Goal: Task Accomplishment & Management: Complete application form

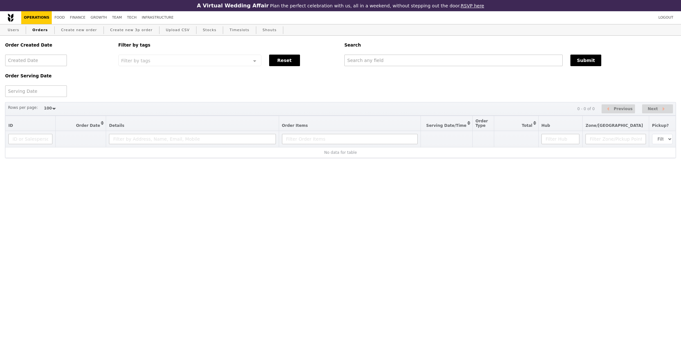
select select "100"
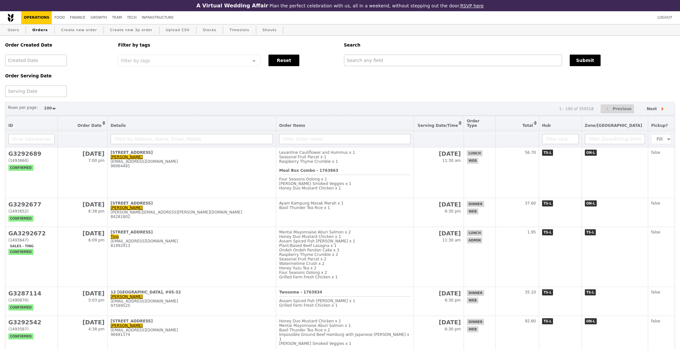
click at [416, 68] on div "Order Created Date Order Serving Date Filter by tags Filter by tags Meal_Plan W…" at bounding box center [339, 66] width 677 height 61
click at [416, 64] on input "text" at bounding box center [453, 61] width 218 height 12
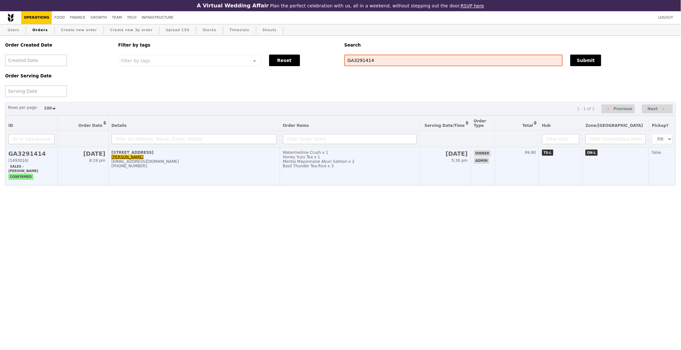
click at [317, 173] on td "Watermelime Crush x 1 Honey Yuzu Tea x 1 Mentai Mayonnaise Aburi Salmon x 2 Bas…" at bounding box center [350, 167] width 140 height 38
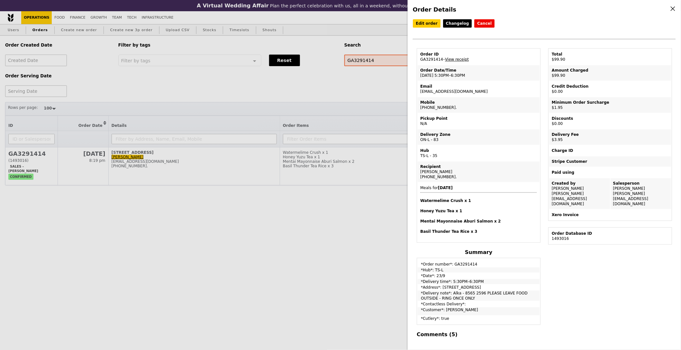
click at [444, 90] on td "Email alka@podiumsociety.com" at bounding box center [479, 88] width 122 height 15
copy td "[EMAIL_ADDRESS][DOMAIN_NAME]"
click at [282, 214] on div "Order Details Edit order Changelog Cancel Order ID GA3291414 – View receipt Ord…" at bounding box center [340, 175] width 681 height 350
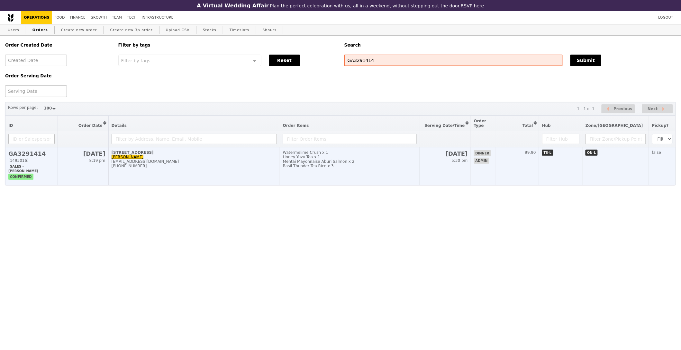
click at [395, 167] on div "Basil Thunder Tea Rice x 3" at bounding box center [350, 166] width 134 height 5
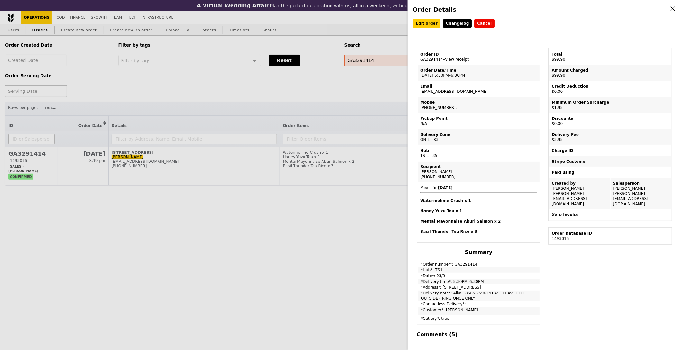
click at [443, 90] on td "Email alka@podiumsociety.com" at bounding box center [479, 88] width 122 height 15
copy td "[EMAIL_ADDRESS][DOMAIN_NAME]"
drag, startPoint x: 378, startPoint y: 95, endPoint x: 380, endPoint y: 91, distance: 4.2
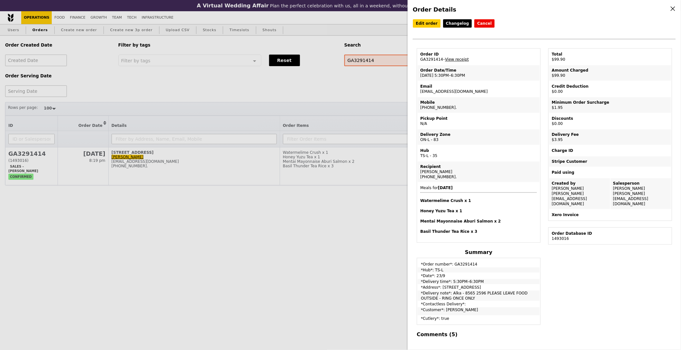
click at [378, 95] on div "Order Details Edit order Changelog Cancel Order ID GA3291414 – View receipt Ord…" at bounding box center [340, 175] width 681 height 350
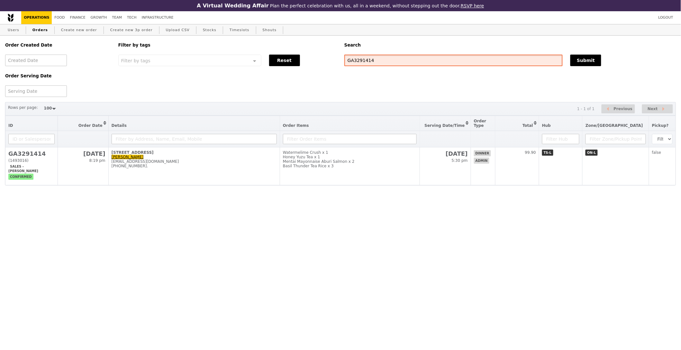
click at [389, 62] on input "GA3291414" at bounding box center [453, 61] width 218 height 12
paste input "[EMAIL_ADDRESS][DOMAIN_NAME]"
type input "[EMAIL_ADDRESS][DOMAIN_NAME]"
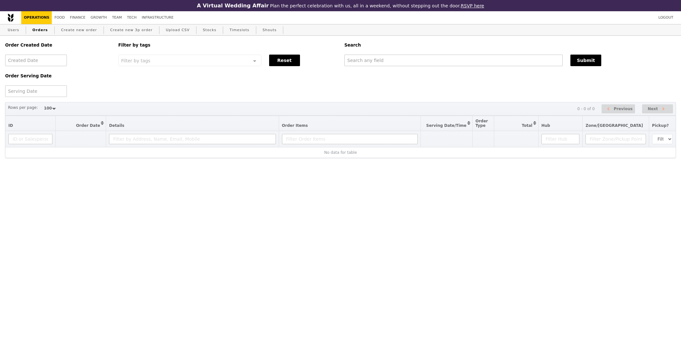
select select "100"
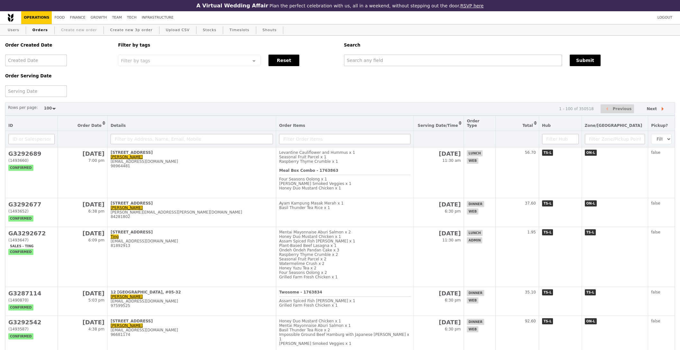
click at [76, 29] on link "Create new order" at bounding box center [79, 30] width 41 height 12
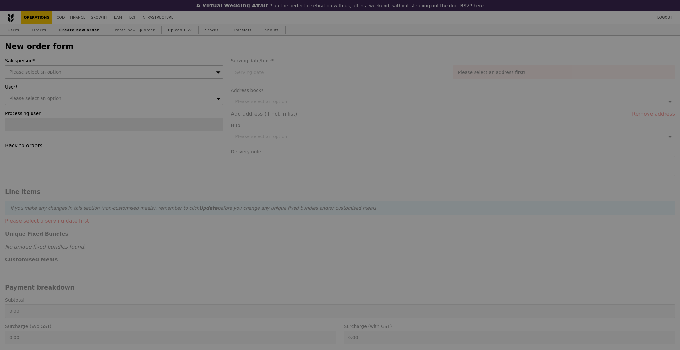
type input "Confirm"
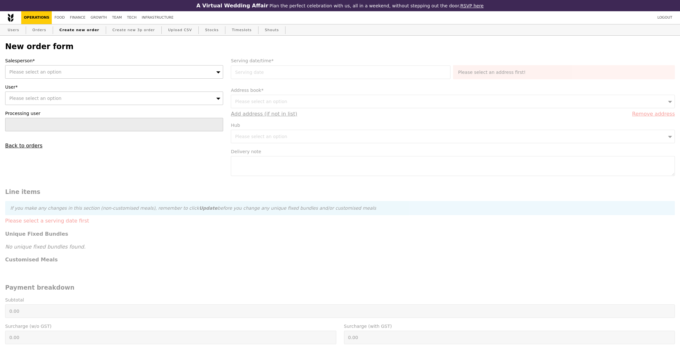
click at [100, 72] on div "Please select an option" at bounding box center [114, 72] width 218 height 14
type input "[PERSON_NAME]"
click at [73, 102] on div "Please select an option" at bounding box center [114, 99] width 218 height 14
paste input "[EMAIL_ADDRESS][DOMAIN_NAME]"
type input "[EMAIL_ADDRESS][DOMAIN_NAME]"
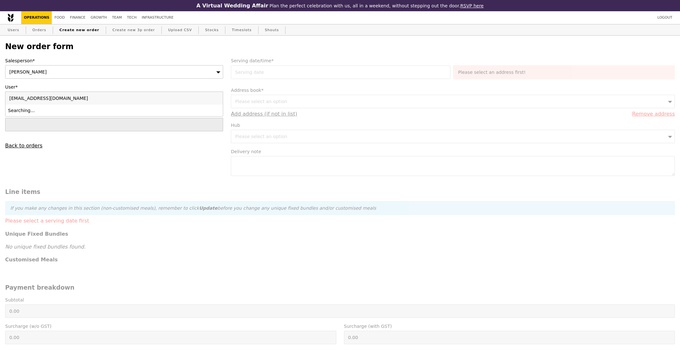
type input "Confirm"
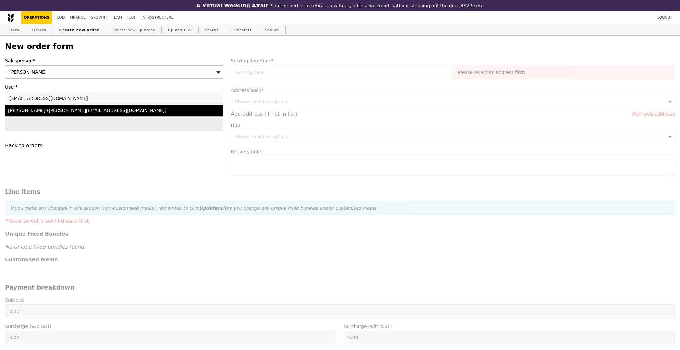
type input "[EMAIL_ADDRESS][DOMAIN_NAME]"
click at [66, 109] on div "Alka Gupta (alka@podiumsociety.com)" at bounding box center [87, 110] width 159 height 6
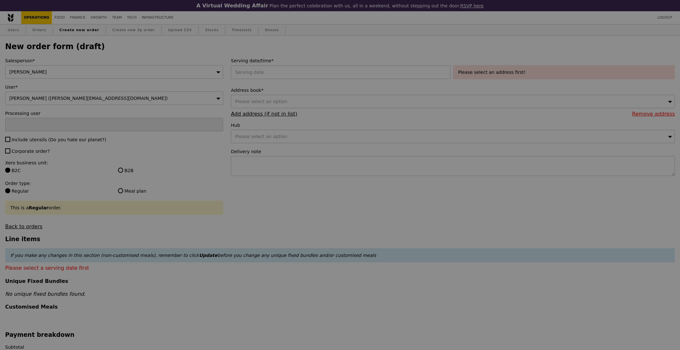
type input "Confirm"
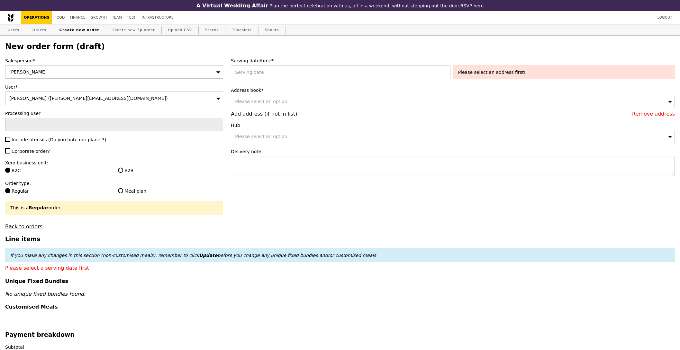
click at [35, 139] on span "Include utensils (Do you hate our planet?)" at bounding box center [59, 139] width 95 height 5
click at [10, 139] on input "Include utensils (Do you hate our planet?)" at bounding box center [7, 139] width 5 height 5
checkbox input "true"
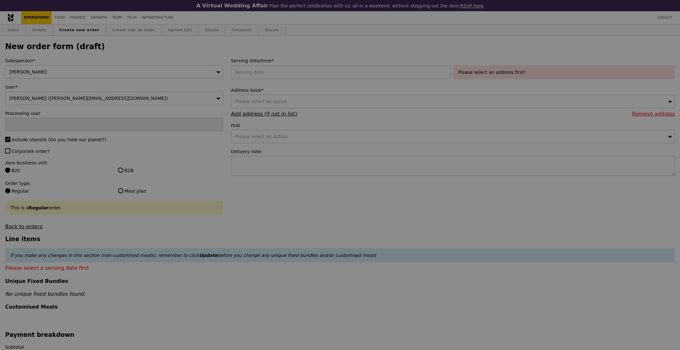
type input "Confirm"
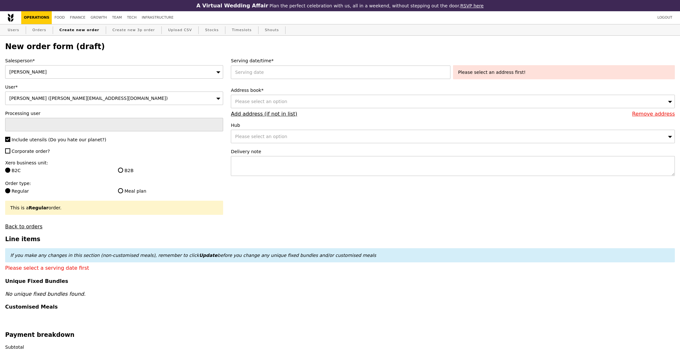
click at [33, 152] on span "Corporate order?" at bounding box center [31, 151] width 38 height 5
click at [10, 152] on input "Corporate order?" at bounding box center [7, 151] width 5 height 5
checkbox input "true"
click at [124, 177] on div "Salesperson* Joyce User* Alka Gupta (alka@podiumsociety.com) Processing user In…" at bounding box center [114, 144] width 226 height 172
click at [123, 173] on label "B2B" at bounding box center [170, 170] width 105 height 6
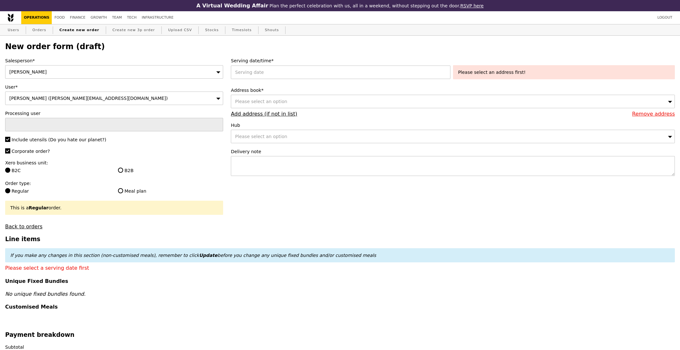
click at [123, 173] on input "B2B" at bounding box center [120, 170] width 5 height 5
radio input "true"
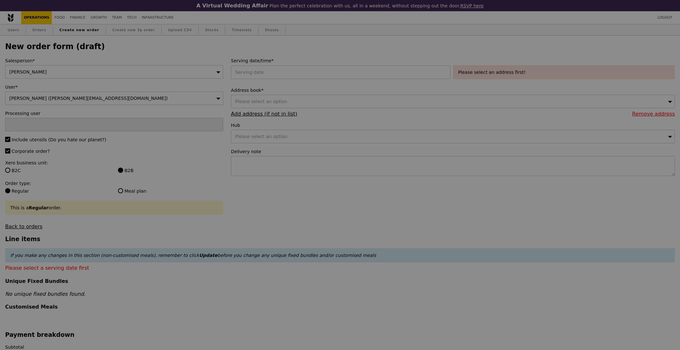
type input "Confirm"
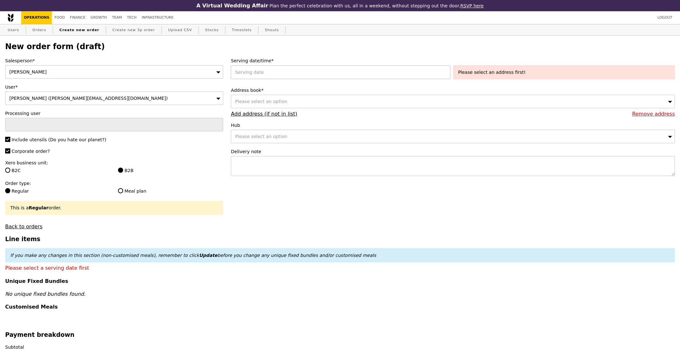
click at [297, 72] on div at bounding box center [342, 73] width 222 height 14
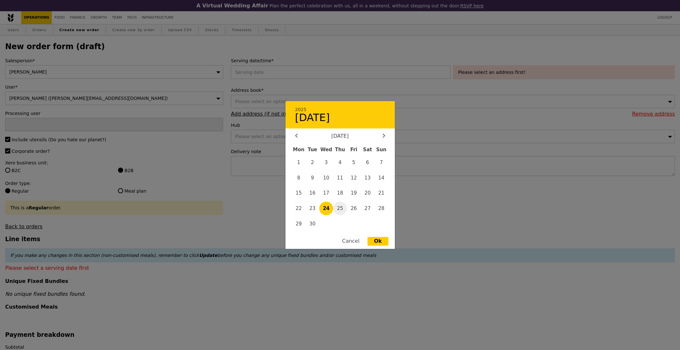
click at [342, 208] on span "25" at bounding box center [340, 209] width 14 height 14
type input "25 Sep 2025"
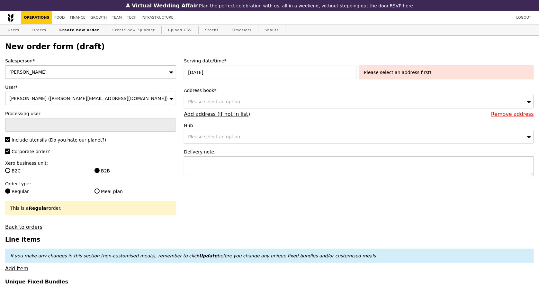
click at [311, 104] on div "Please select an option" at bounding box center [359, 102] width 350 height 14
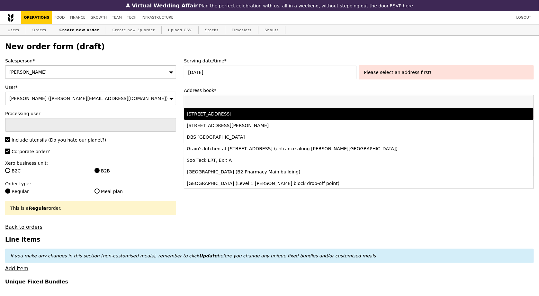
click at [302, 114] on div "11 Keng Cheow Street, #04-09, Singapore 059608" at bounding box center [316, 114] width 258 height 6
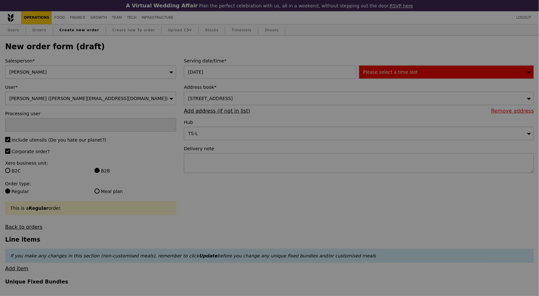
type input "Confirm"
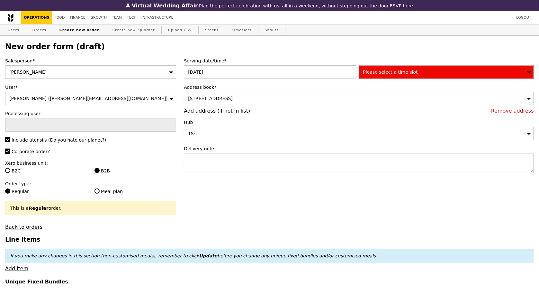
click at [220, 163] on textarea at bounding box center [359, 163] width 350 height 20
click at [236, 164] on textarea at bounding box center [359, 163] width 350 height 20
type textarea "P"
type textarea "p"
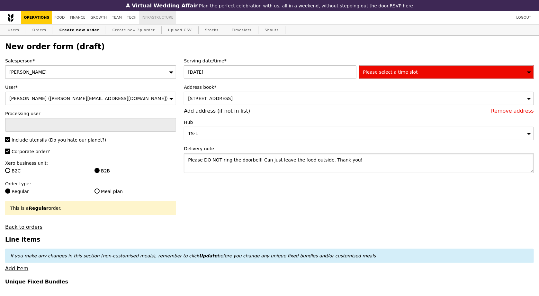
type textarea "Please DO NOT ring the doorbell! Can just leave the food outside. Thank you!"
type input "Confirm"
click at [443, 73] on div "Please select a time slot" at bounding box center [446, 72] width 175 height 14
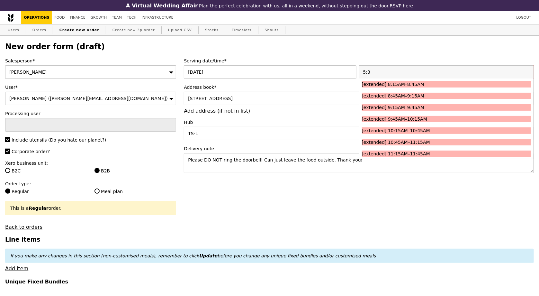
type input "5:30"
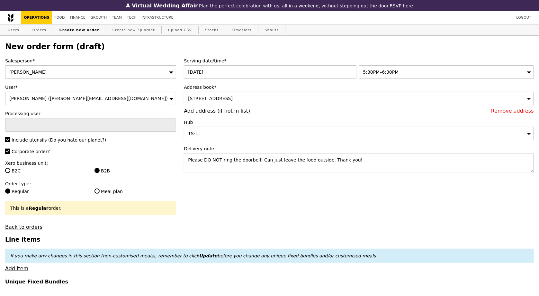
type input "Confirm"
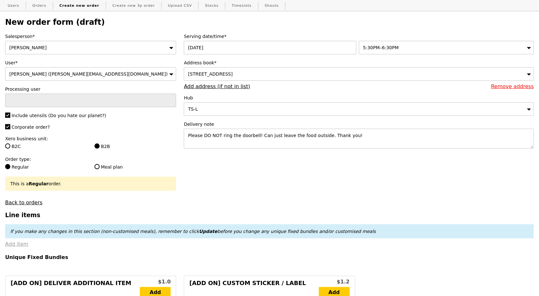
click at [11, 245] on link "Add item" at bounding box center [16, 244] width 23 height 6
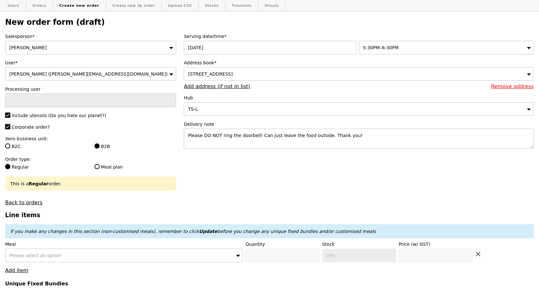
click at [69, 251] on div "Please select an option" at bounding box center [124, 255] width 238 height 14
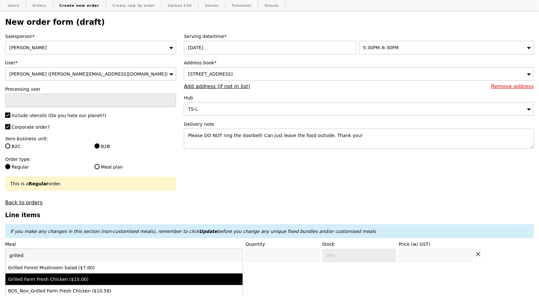
type input "grilled"
click at [69, 278] on div "Grilled Farm Fresh Chicken ($15.00)" at bounding box center [95, 279] width 174 height 6
type input "Confirm anyway"
type input "0"
type input "425"
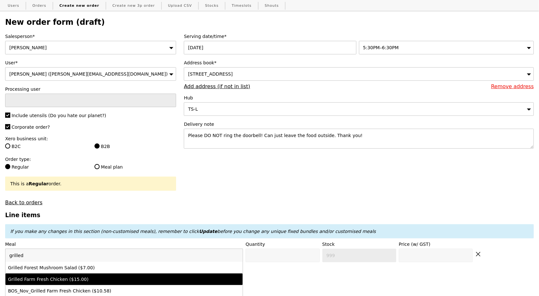
type input "15.0"
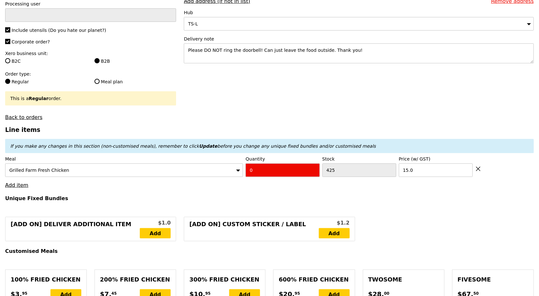
scroll to position [163, 0]
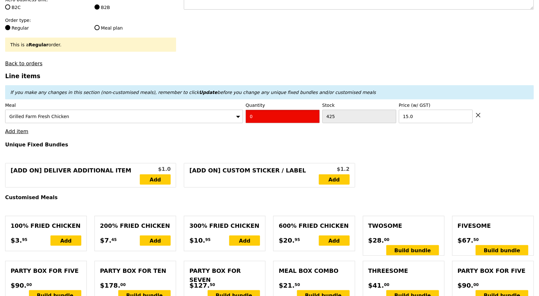
click at [264, 116] on input "0" at bounding box center [283, 117] width 74 height 14
type input "Confirm"
type input "3"
click at [216, 144] on h4 "Unique Fixed Bundles" at bounding box center [269, 144] width 529 height 6
type input "Loading..."
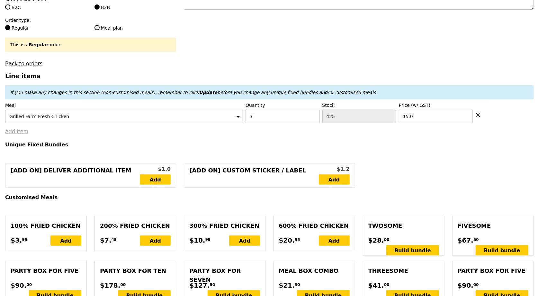
click at [15, 130] on link "Add item" at bounding box center [16, 131] width 23 height 6
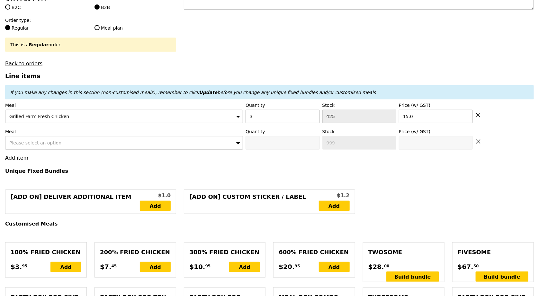
type input "45.00"
type input "1.79"
type input "1.95"
type input "6.19"
type input "6.75"
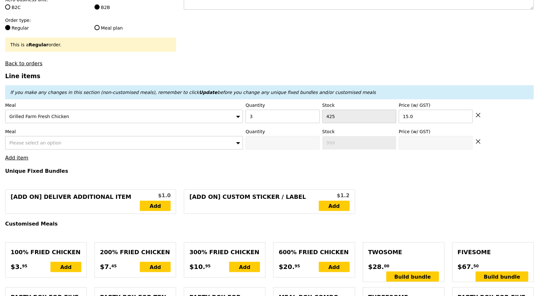
type input "53.70"
click at [31, 138] on div "Please select an option" at bounding box center [124, 143] width 238 height 14
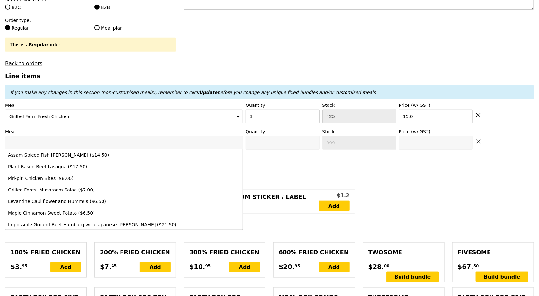
type input "Confirm"
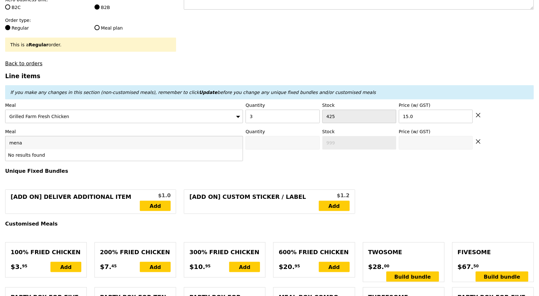
type input "men"
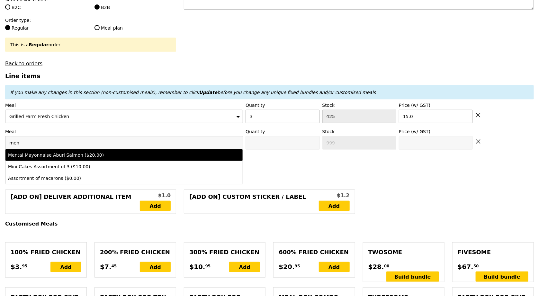
type input "Confirm anyway"
type input "0"
type input "484"
type input "20.0"
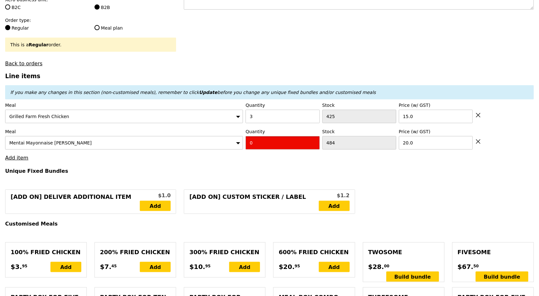
click at [259, 144] on input "0" at bounding box center [283, 143] width 74 height 14
type input "Confirm"
type input "1"
type input "Loading..."
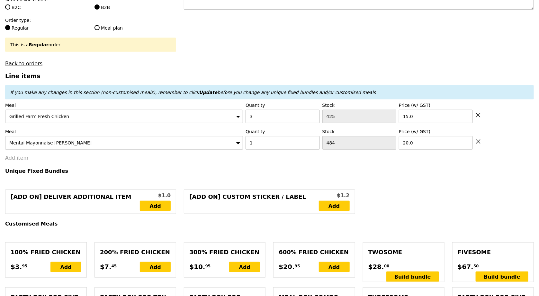
click at [17, 159] on link "Add item" at bounding box center [16, 158] width 23 height 6
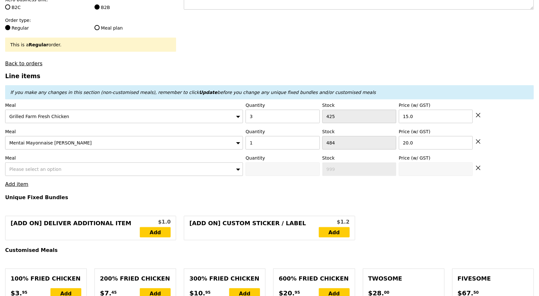
type input "65.00"
type input "4.36"
type input "4.75"
type input "71.70"
click at [44, 170] on span "Please select an option" at bounding box center [35, 169] width 52 height 5
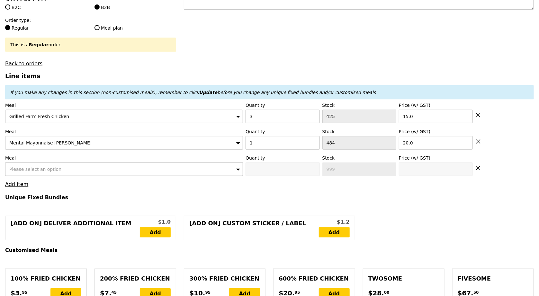
type input "Confirm"
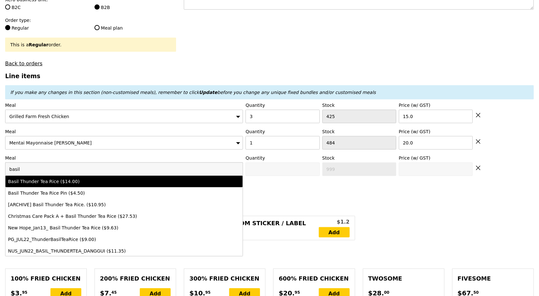
type input "basil"
click at [58, 178] on div "Basil Thunder Tea Rice ($14.00)" at bounding box center [95, 181] width 174 height 6
type input "Confirm anyway"
type input "0"
type input "478"
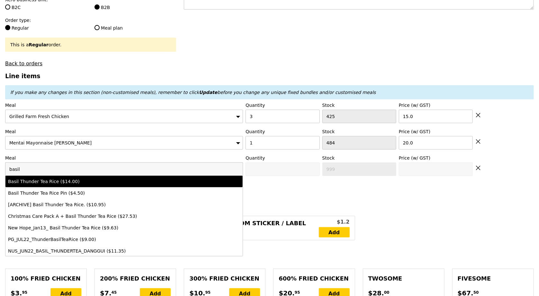
type input "14.0"
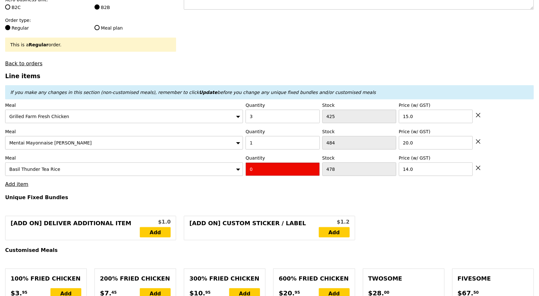
click at [254, 166] on input "0" at bounding box center [283, 169] width 74 height 14
type input "Confirm"
type input "1"
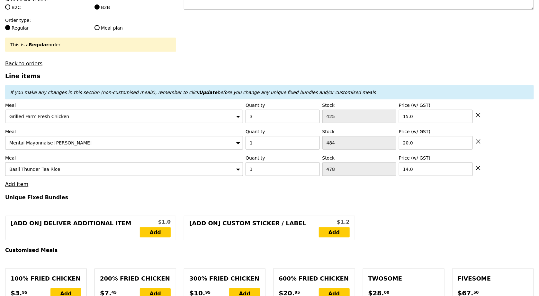
type input "Loading..."
type input "79.00"
type input "3.62"
type input "3.95"
type input "84.90"
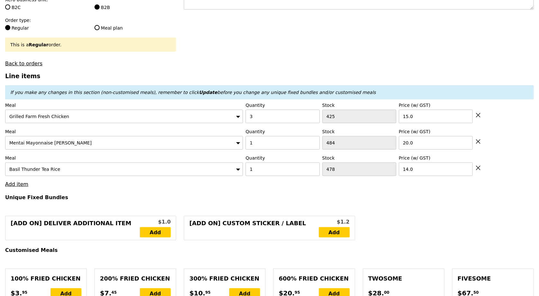
type input "Confirm"
click at [12, 185] on link "Add item" at bounding box center [16, 184] width 23 height 6
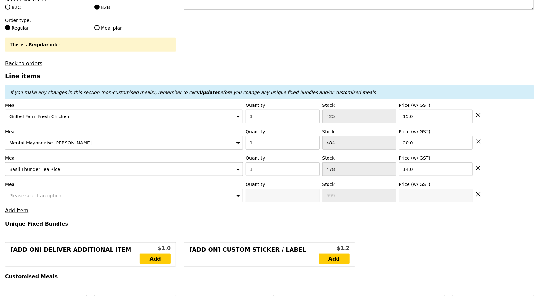
click at [41, 185] on label "Meal" at bounding box center [124, 184] width 238 height 6
click at [43, 193] on span "Please select an option" at bounding box center [35, 195] width 52 height 5
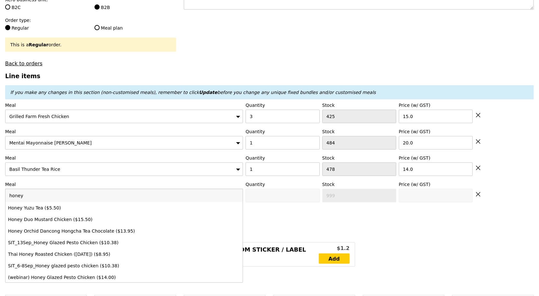
type input "honey"
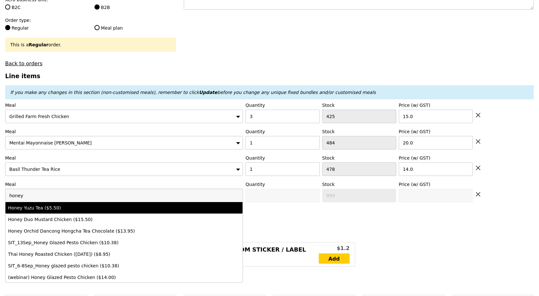
type input "Confirm anyway"
type input "0"
type input "482"
type input "5.5"
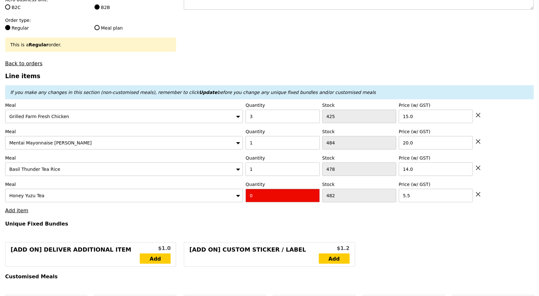
click at [272, 196] on input "0" at bounding box center [283, 196] width 74 height 14
type input "Confirm"
type input "1"
drag, startPoint x: 267, startPoint y: 212, endPoint x: 273, endPoint y: 214, distance: 5.9
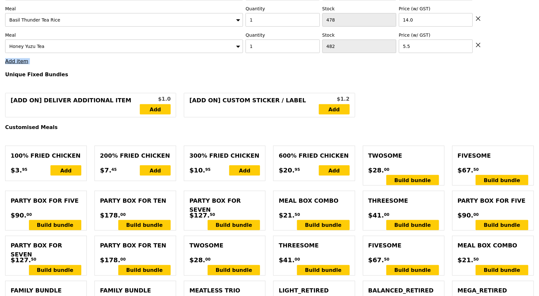
type input "Loading..."
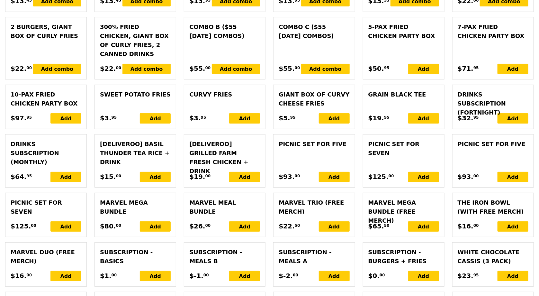
type input "84.50"
type input "90.40"
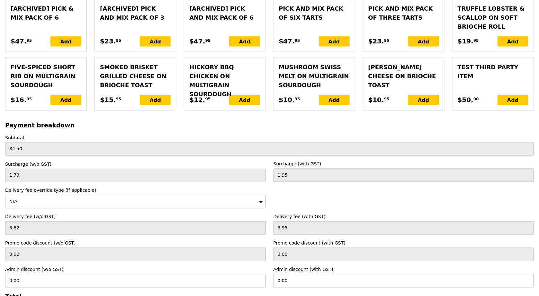
scroll to position [1540, 0]
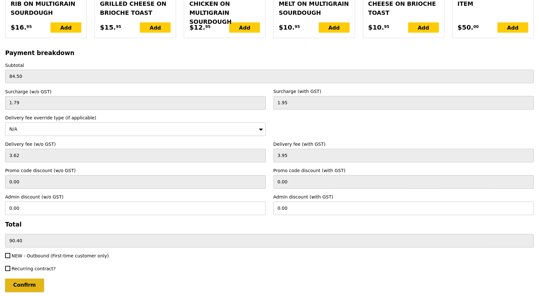
click at [34, 278] on input "Confirm" at bounding box center [24, 285] width 39 height 14
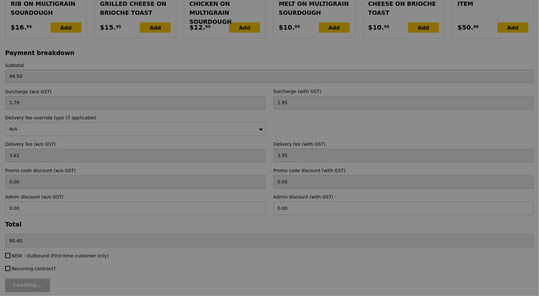
type input "Loading..."
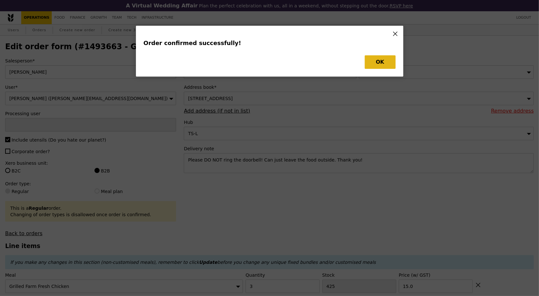
type input "[PERSON_NAME]"
type input "Loading..."
checkbox input "false"
type input "1"
type input "482"
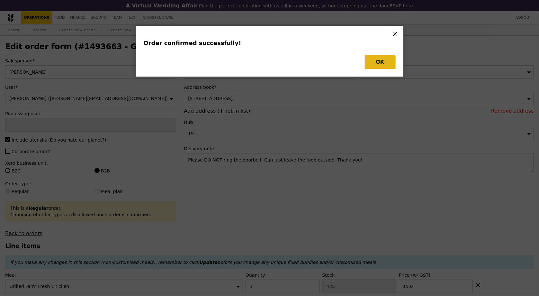
type input "5.50"
type input "478"
type input "14.00"
type input "484"
type input "20.00"
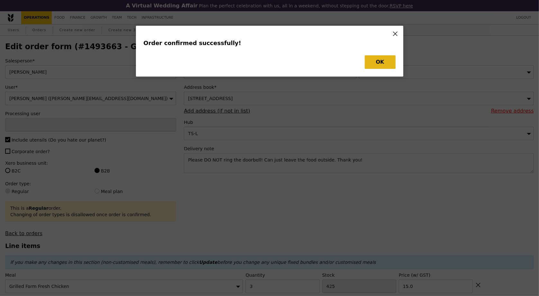
type input "3"
type input "425"
type input "15.00"
click at [377, 62] on button "OK" at bounding box center [380, 62] width 31 height 14
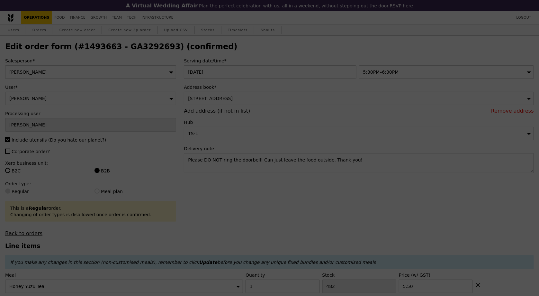
type input "481"
type input "477"
type input "483"
type input "422"
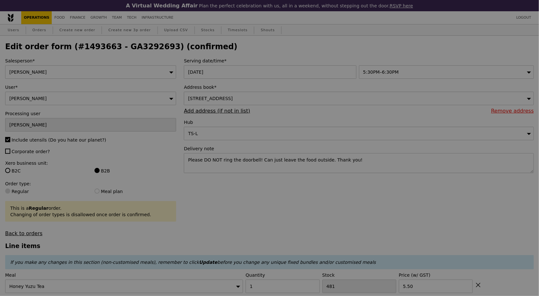
type input "Update"
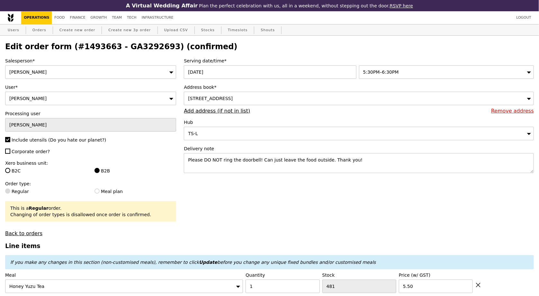
click at [130, 44] on h2 "Edit order form (#1493663 - GA3292693) (confirmed)" at bounding box center [269, 46] width 529 height 9
copy h2 "GA3292693"
click at [38, 32] on link "Orders" at bounding box center [39, 30] width 19 height 12
select select "100"
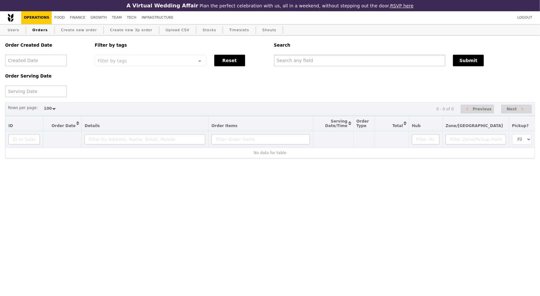
click at [413, 56] on input "text" at bounding box center [360, 61] width 172 height 12
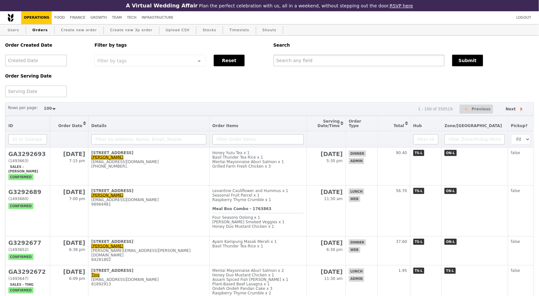
paste input "GA3292693"
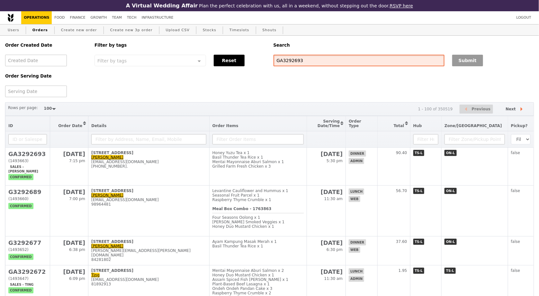
type input "GA3292693"
click at [465, 63] on button "Submit" at bounding box center [467, 61] width 31 height 12
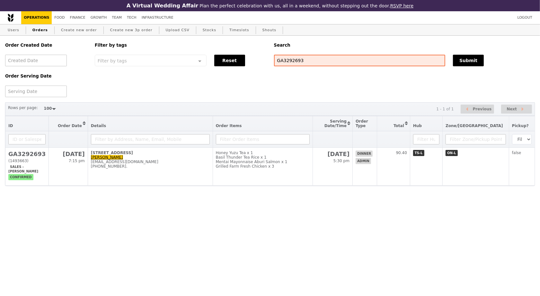
click at [251, 191] on html "A Virtual Wedding Affair Plan the perfect celebration with us, all in a weekend…" at bounding box center [270, 105] width 540 height 211
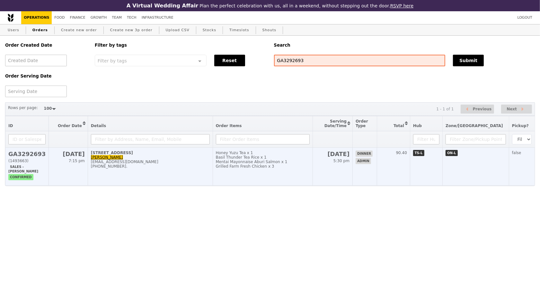
click at [258, 173] on td "Honey Yuzu Tea x 1 Basil Thunder Tea Rice x 1 Mentai Mayonnaise Aburi Salmon x …" at bounding box center [263, 167] width 100 height 38
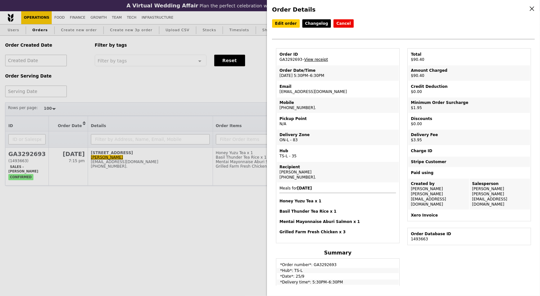
click at [325, 58] on link "View receipt" at bounding box center [316, 59] width 24 height 5
click at [311, 91] on td "Email alka@podiumsociety.com" at bounding box center [338, 88] width 122 height 15
copy td "alka@podiumsociety.com"
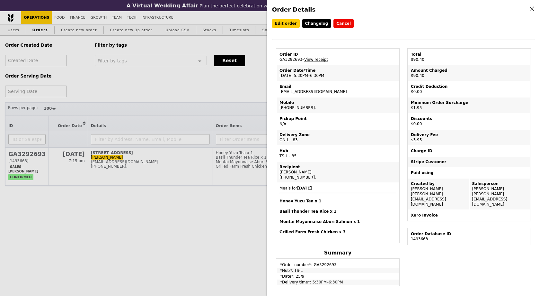
click at [108, 79] on div "Order Details Edit order Changelog Cancel Order ID GA3292693 – View receipt Ord…" at bounding box center [270, 148] width 540 height 296
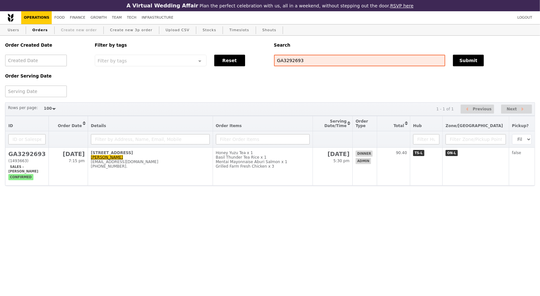
click at [77, 34] on link "Create new order" at bounding box center [79, 30] width 41 height 12
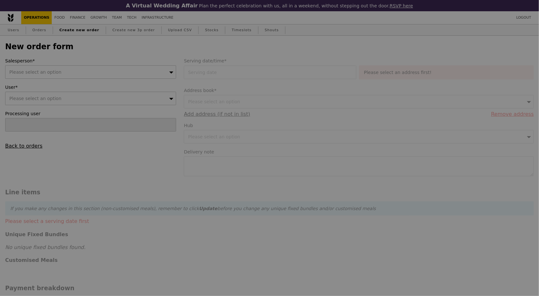
type input "Confirm"
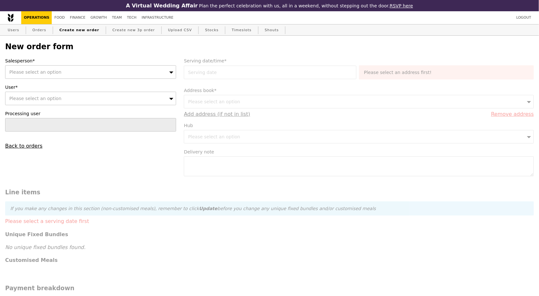
click at [68, 73] on div "Please select an option" at bounding box center [90, 72] width 171 height 14
type input "joyce"
click at [81, 98] on div "Please select an option" at bounding box center [90, 99] width 171 height 14
type input "alka@podiumsociety.com"
type input "Confirm"
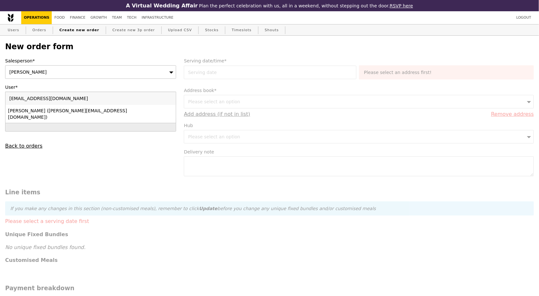
type input "alka@podiumsociety.com"
click at [66, 110] on div "Alka Gupta (alka@podiumsociety.com)" at bounding box center [70, 113] width 124 height 13
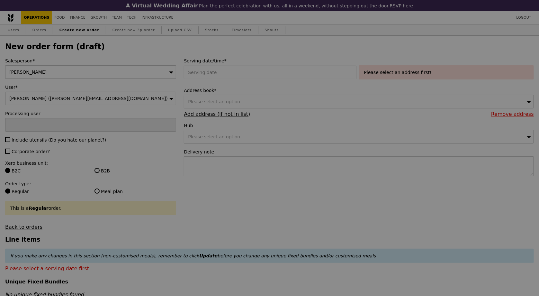
type input "Confirm"
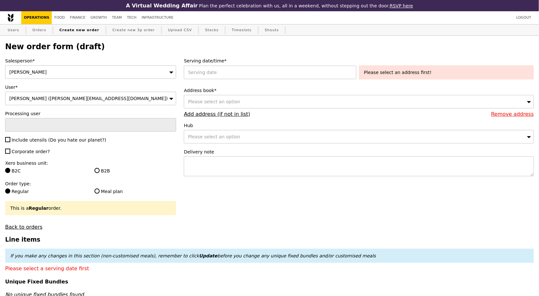
click at [25, 140] on span "Include utensils (Do you hate our planet?)" at bounding box center [59, 139] width 95 height 5
click at [10, 140] on input "Include utensils (Do you hate our planet?)" at bounding box center [7, 139] width 5 height 5
checkbox input "true"
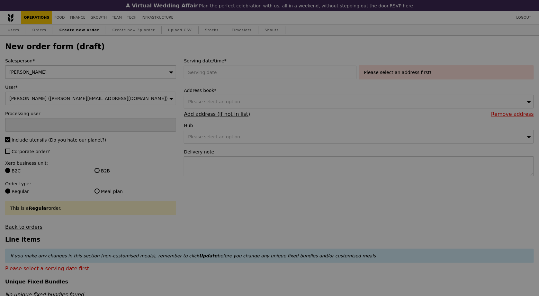
type input "Confirm"
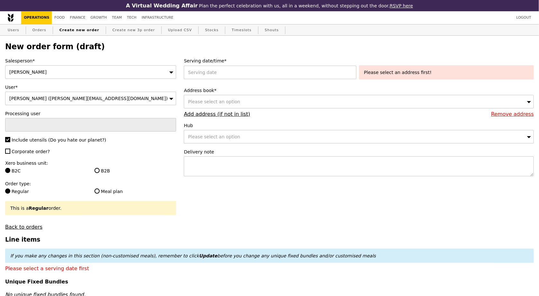
click at [28, 152] on span "Corporate order?" at bounding box center [31, 151] width 38 height 5
click at [10, 152] on input "Corporate order?" at bounding box center [7, 151] width 5 height 5
checkbox input "true"
click at [102, 165] on label "Xero business unit:" at bounding box center [90, 163] width 171 height 6
click at [104, 172] on label "B2B" at bounding box center [136, 170] width 82 height 6
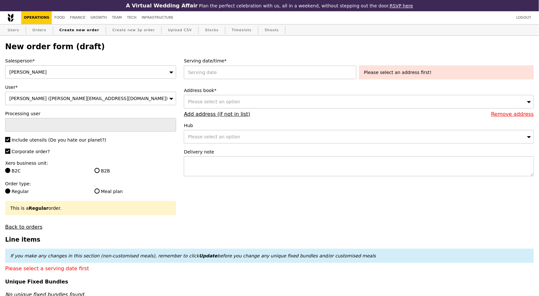
click at [100, 172] on input "B2B" at bounding box center [97, 170] width 5 height 5
radio input "true"
type input "Loading..."
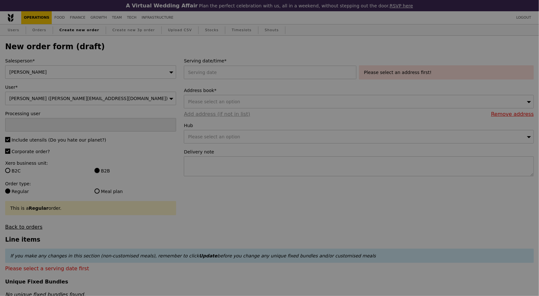
type input "1.79"
type input "1.95"
type input "10.32"
type input "11.25"
type input "13.20"
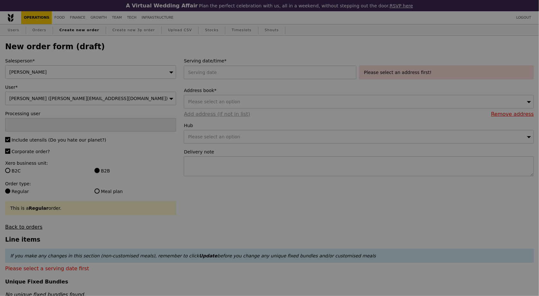
type input "Confirm"
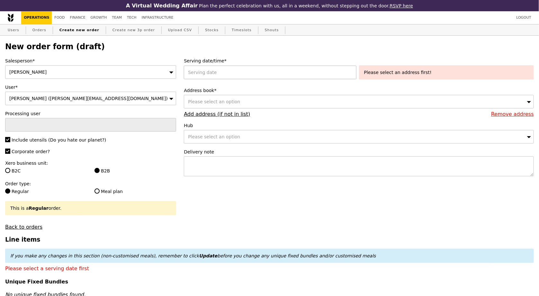
click at [237, 74] on div at bounding box center [271, 73] width 175 height 14
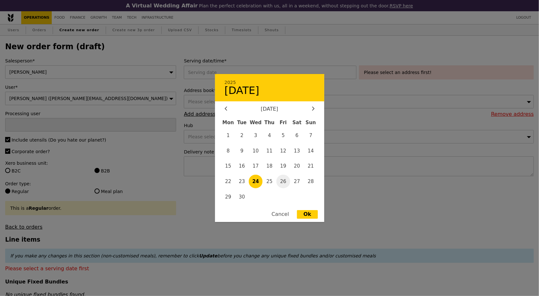
click at [282, 183] on span "26" at bounding box center [283, 182] width 14 height 14
type input "26 Sep 2025"
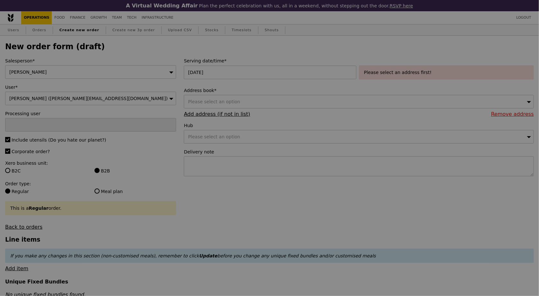
type input "Confirm"
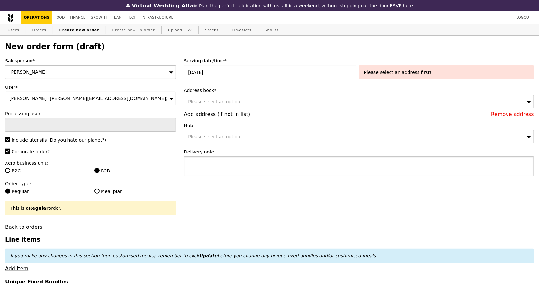
click at [271, 168] on textarea at bounding box center [359, 166] width 350 height 20
paste textarea "Please DO NOT ring the doorbell! Can just leave the food outside. Thank you!"
type textarea "Please DO NOT ring the doorbell! Can just leave the food outside. Thank you!"
click at [239, 104] on div "Please select an option" at bounding box center [359, 102] width 350 height 14
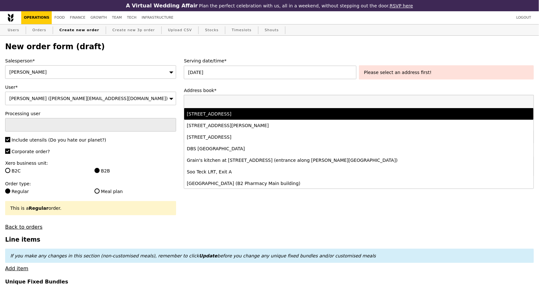
click at [239, 114] on div "11 Keng Cheow Street, #04-09, Singapore 059608" at bounding box center [316, 114] width 258 height 6
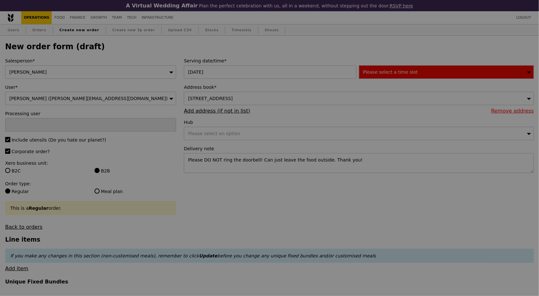
type input "Confirm"
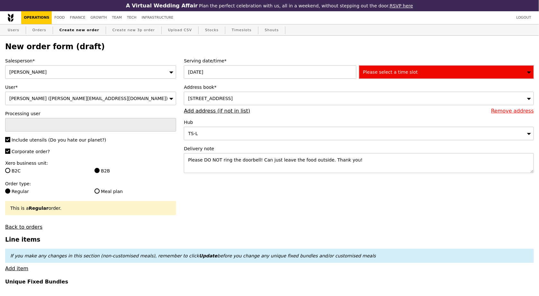
click at [415, 73] on div "Please select a time slot" at bounding box center [446, 72] width 175 height 14
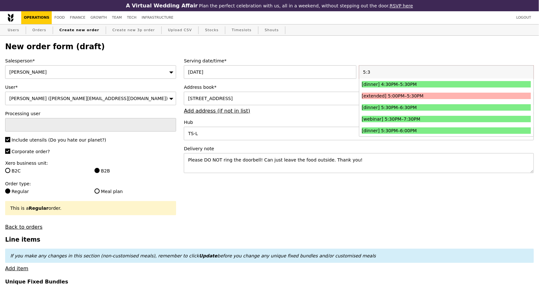
type input "5:30"
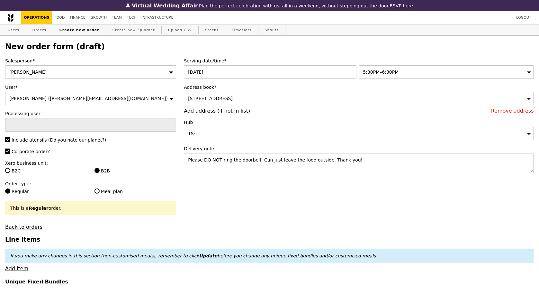
type input "Confirm"
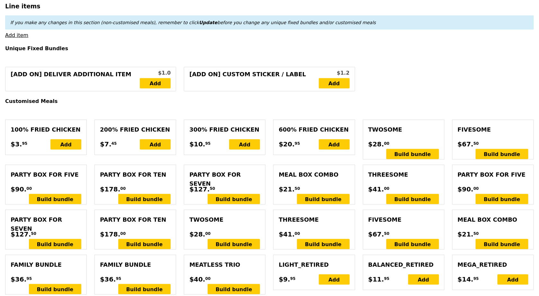
scroll to position [146, 0]
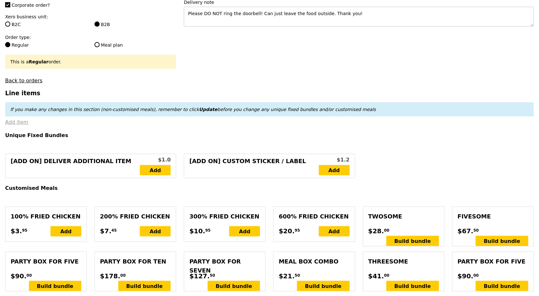
click at [18, 122] on link "Add item" at bounding box center [16, 122] width 23 height 6
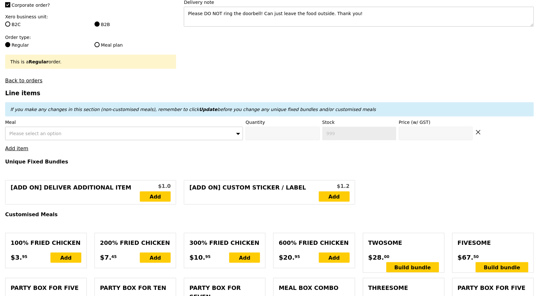
click at [126, 137] on div "Please select an option" at bounding box center [124, 134] width 238 height 14
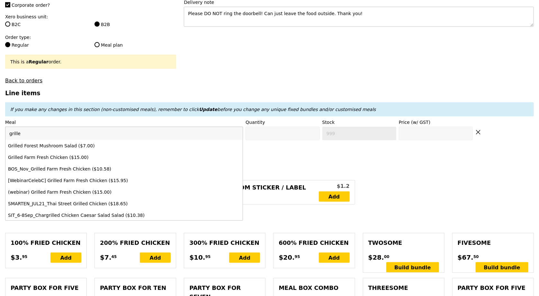
type input "grilled"
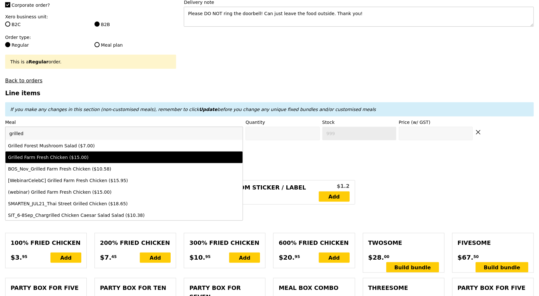
type input "Confirm anyway"
type input "0"
type input "69"
type input "15.0"
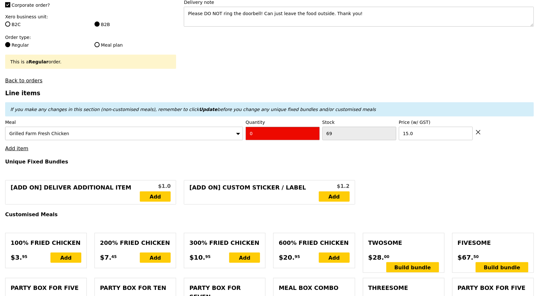
click at [270, 133] on input "0" at bounding box center [283, 134] width 74 height 14
type input "Confirm"
type input "3"
type input "Loading..."
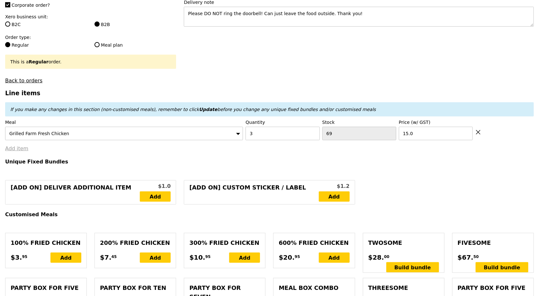
click at [18, 149] on link "Add item" at bounding box center [16, 148] width 23 height 6
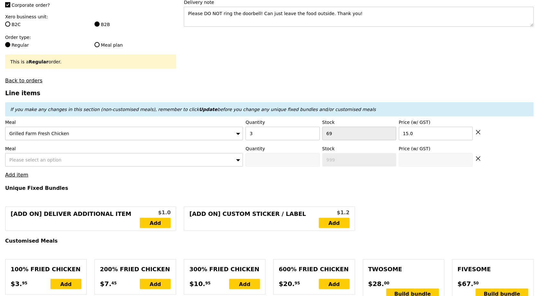
type input "45.00"
type input "6.19"
type input "6.75"
type input "53.70"
click at [43, 158] on span "Please select an option" at bounding box center [35, 159] width 52 height 5
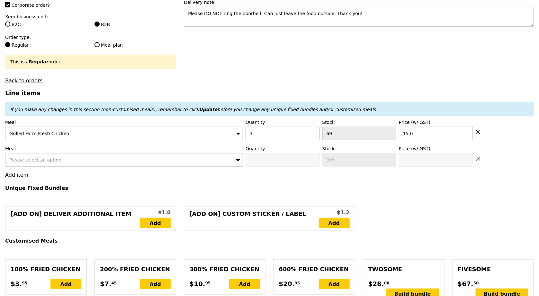
type input "Confirm"
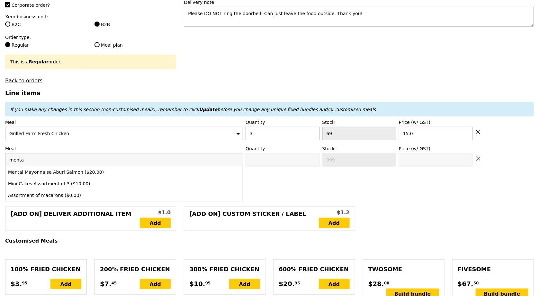
type input "mentai"
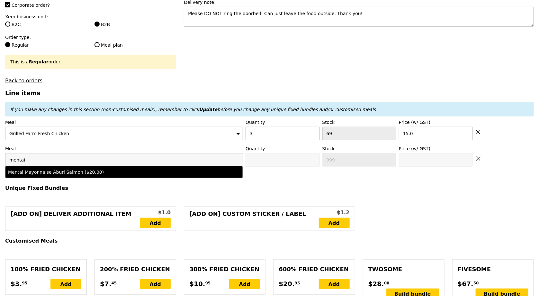
type input "Confirm anyway"
type input "0"
type input "87"
type input "20.0"
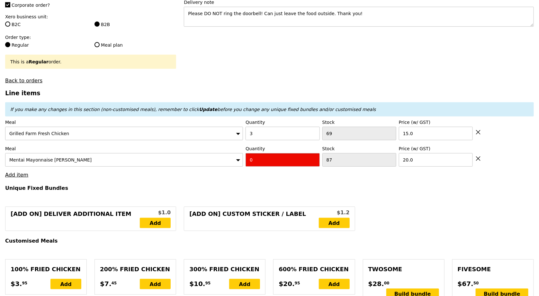
click at [260, 160] on input "0" at bounding box center [283, 160] width 74 height 14
type input "Confirm"
type input "2"
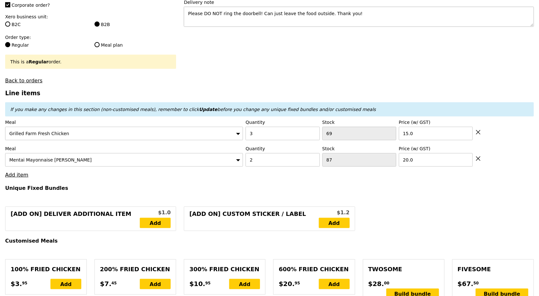
type input "Loading..."
type input "85.00"
type input "3.62"
type input "3.95"
type input "90.90"
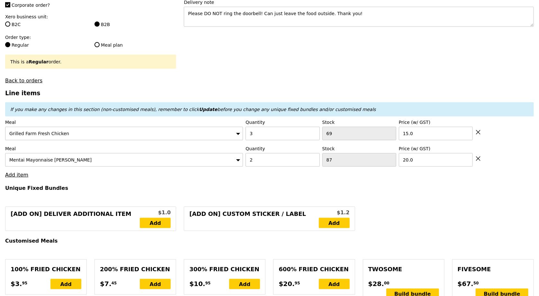
type input "Confirm"
click at [21, 174] on link "Add item" at bounding box center [16, 175] width 23 height 6
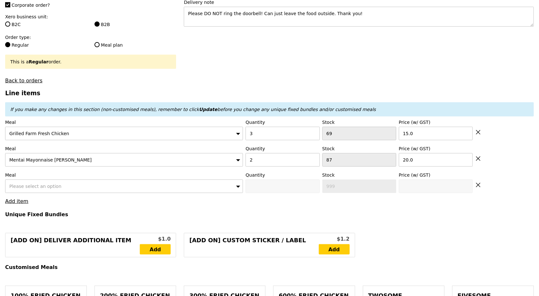
click at [50, 184] on span "Please select an option" at bounding box center [35, 186] width 52 height 5
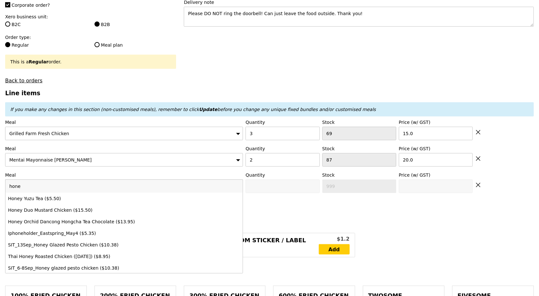
type input "honey"
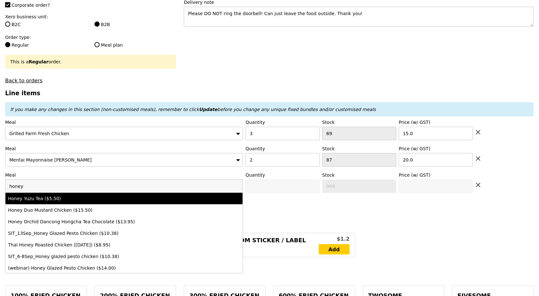
type input "Confirm anyway"
type input "0"
type input "90"
type input "5.5"
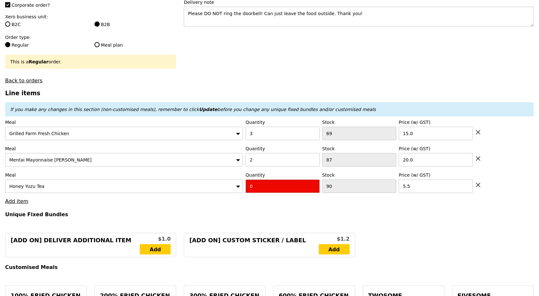
click at [260, 187] on input "0" at bounding box center [283, 186] width 74 height 14
type input "Confirm"
type input "1"
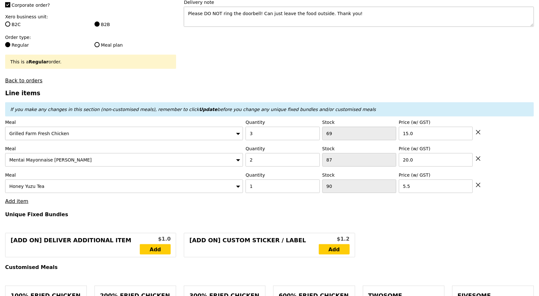
type input "Loading..."
type input "90.50"
type input "96.40"
click at [100, 211] on h4 "Unique Fixed Bundles" at bounding box center [269, 214] width 529 height 6
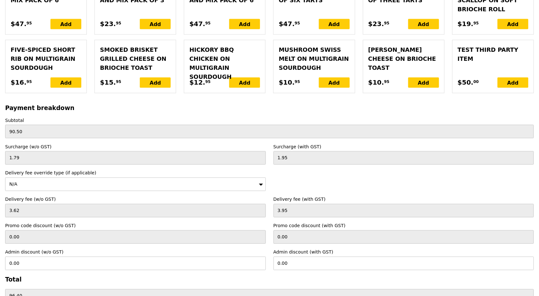
scroll to position [1514, 0]
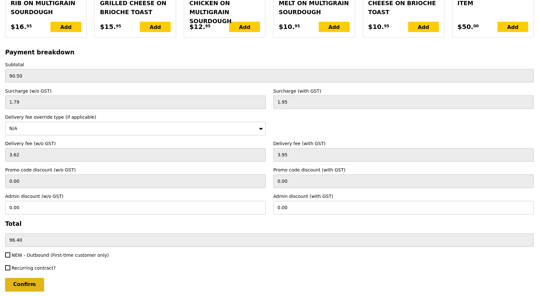
click at [23, 278] on input "Confirm" at bounding box center [24, 285] width 39 height 14
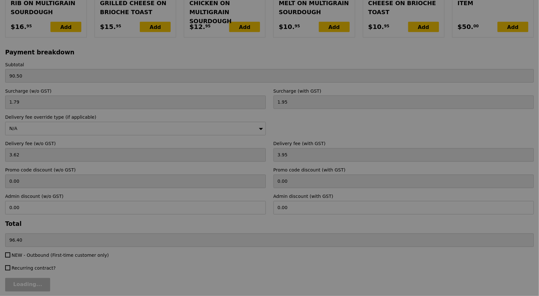
type input "Loading..."
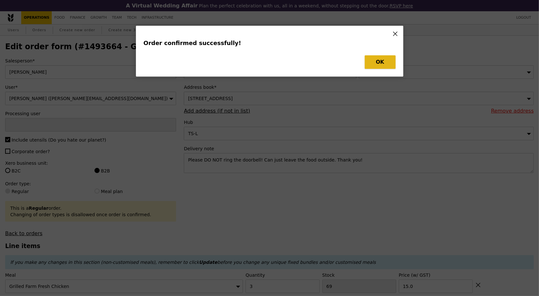
click at [374, 62] on button "OK" at bounding box center [380, 62] width 31 height 14
type input "[PERSON_NAME]"
type input "Loading..."
checkbox input "false"
type input "1"
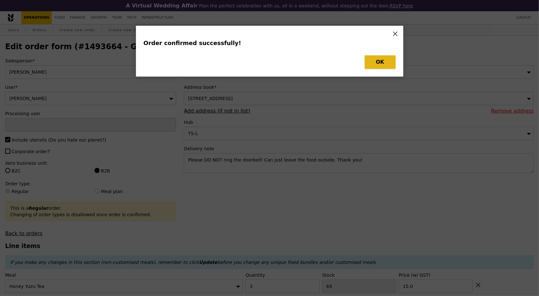
type input "90"
type input "5.50"
type input "20.00"
type input "3"
type input "69"
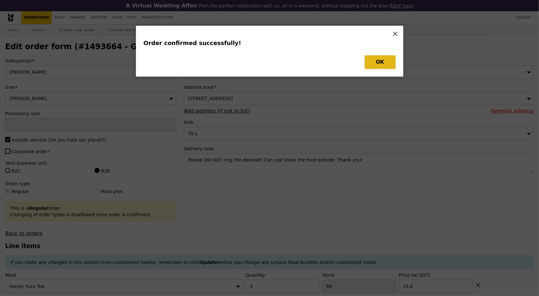
type input "15.00"
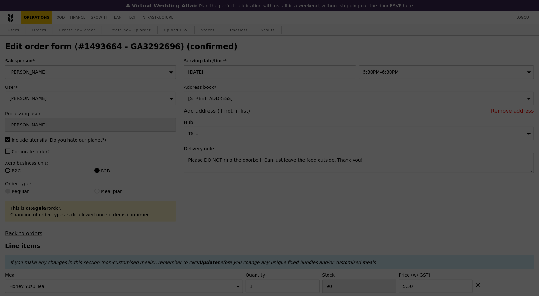
type input "89"
type input "85"
type input "66"
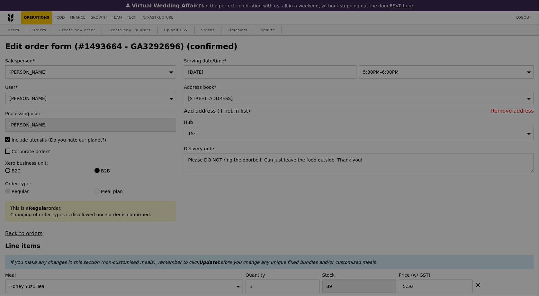
type input "Update"
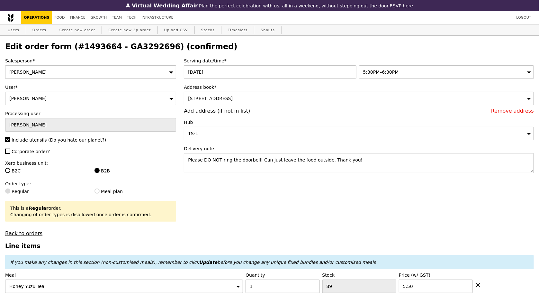
click at [124, 47] on h2 "Edit order form (#1493664 - GA3292696) (confirmed)" at bounding box center [269, 46] width 529 height 9
copy h2 "GA3292696"
click at [37, 28] on link "Orders" at bounding box center [39, 30] width 19 height 12
select select "100"
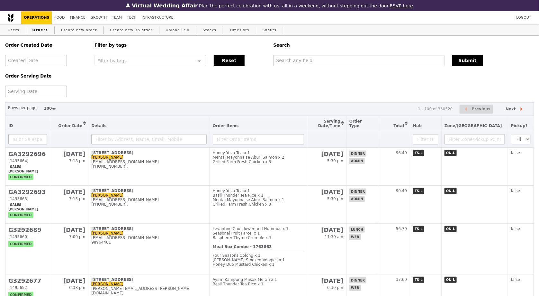
click at [348, 62] on input "text" at bounding box center [359, 61] width 171 height 12
paste input "GA3292696"
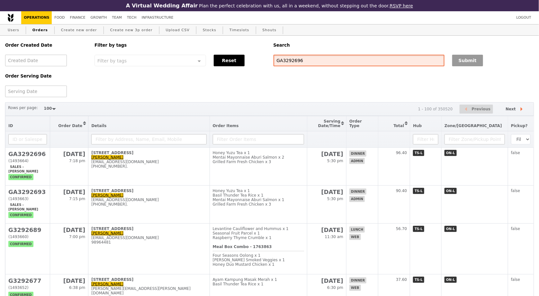
type input "GA3292696"
click at [459, 60] on button "Submit" at bounding box center [467, 61] width 31 height 12
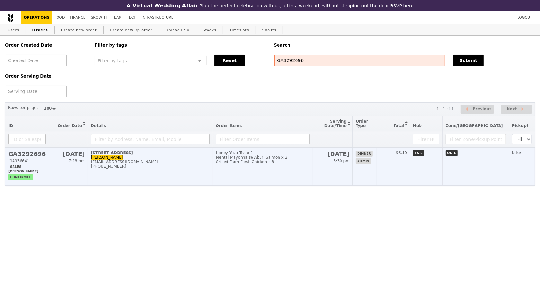
click at [269, 167] on td "Honey Yuzu Tea x 1 Mentai Mayonnaise Aburi Salmon x 2 Grilled Farm Fresh Chicke…" at bounding box center [263, 167] width 100 height 38
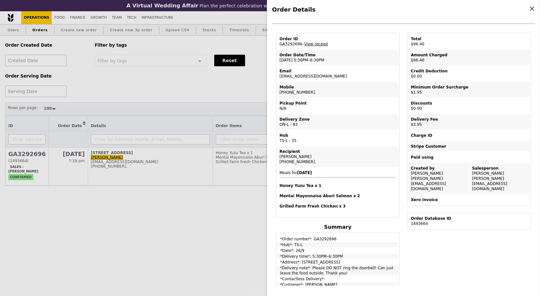
scroll to position [16, 0]
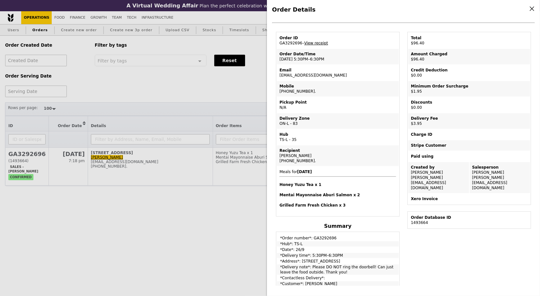
click at [320, 43] on link "View receipt" at bounding box center [316, 43] width 24 height 5
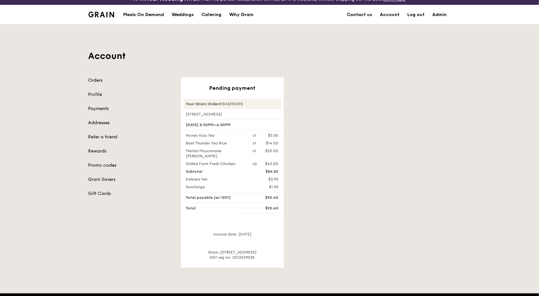
scroll to position [16, 0]
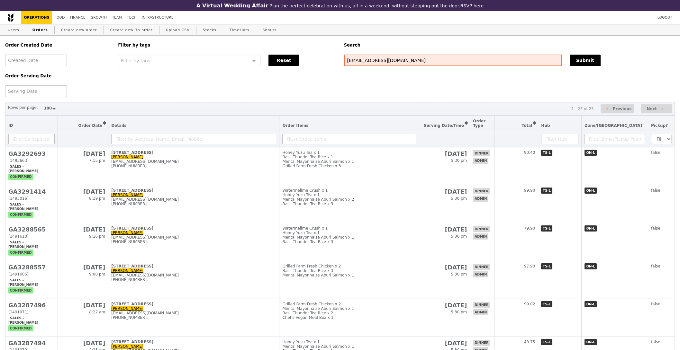
select select "100"
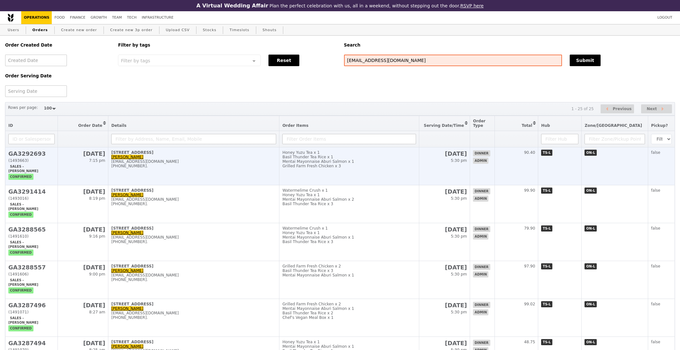
click at [411, 160] on div "Mentai Mayonnaise Aburi Salmon x 1" at bounding box center [348, 161] width 133 height 5
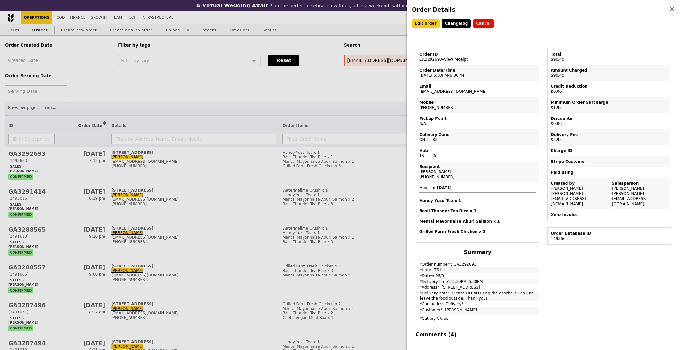
drag, startPoint x: 450, startPoint y: 289, endPoint x: 487, endPoint y: 295, distance: 37.7
click at [487, 295] on td "*Delivery note*: Please DO NOT ring the doorbell! Can just leave the food outsi…" at bounding box center [478, 296] width 122 height 10
copy td "Please DO NOT ring the doorbell! Can just leave the food outside. Thank you!"
click at [448, 89] on td "Email alka@podiumsociety.com" at bounding box center [478, 88] width 122 height 15
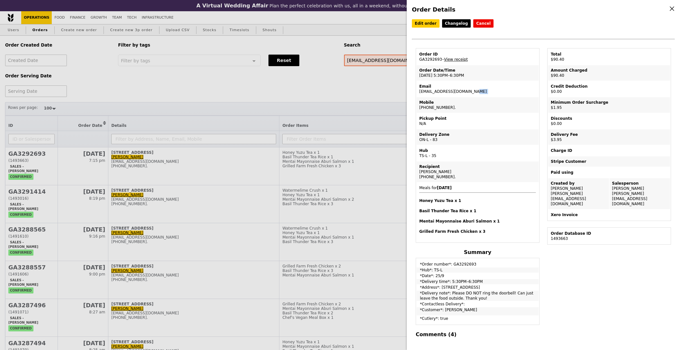
click at [448, 89] on td "Email alka@podiumsociety.com" at bounding box center [478, 88] width 122 height 15
copy td "alka@podiumsociety.com"
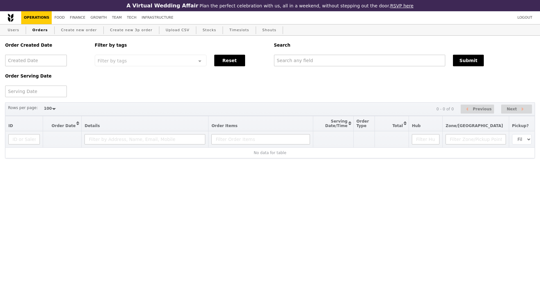
select select "100"
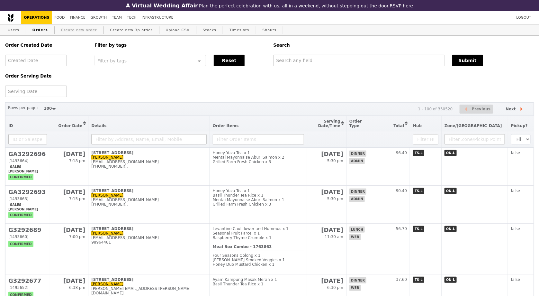
click at [93, 32] on link "Create new order" at bounding box center [79, 30] width 41 height 12
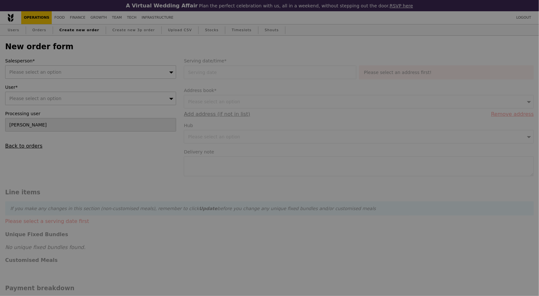
type input "Confirm"
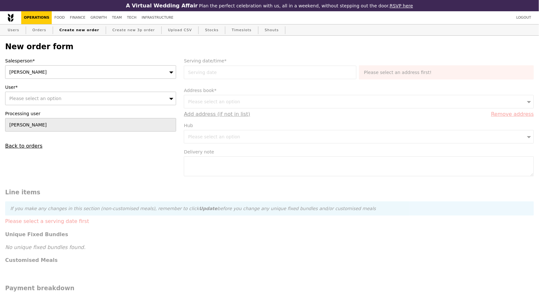
click at [71, 73] on div "[PERSON_NAME]" at bounding box center [90, 72] width 171 height 14
type input "[PERSON_NAME]"
click at [61, 96] on div "Please select an option" at bounding box center [90, 99] width 171 height 14
type input "[EMAIL_ADDRESS][DOMAIN_NAME]"
type input "Confirm"
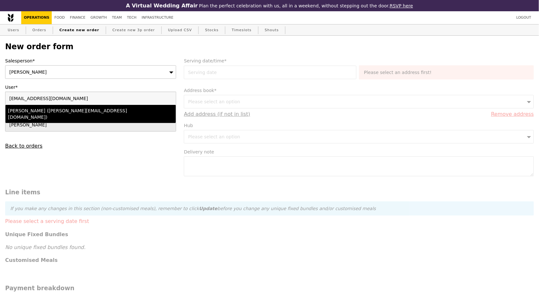
type input "[EMAIL_ADDRESS][DOMAIN_NAME]"
click at [61, 111] on div "[PERSON_NAME] ([PERSON_NAME][EMAIL_ADDRESS][DOMAIN_NAME])" at bounding box center [70, 113] width 124 height 13
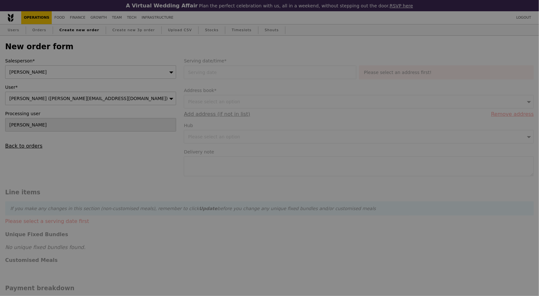
type input "Confirm"
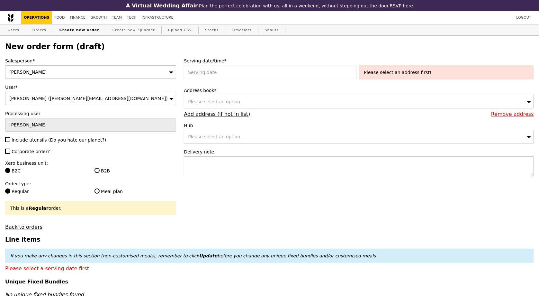
click at [37, 138] on span "Include utensils (Do you hate our planet?)" at bounding box center [59, 139] width 95 height 5
click at [10, 138] on input "Include utensils (Do you hate our planet?)" at bounding box center [7, 139] width 5 height 5
checkbox input "true"
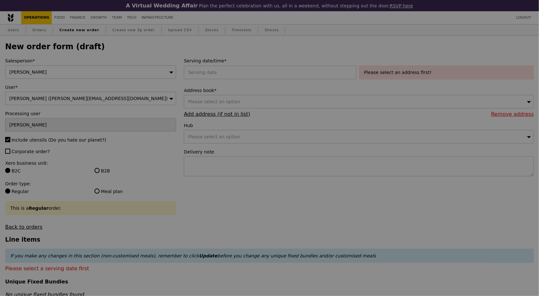
type input "Confirm"
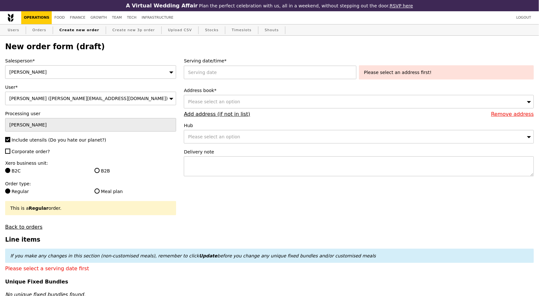
click at [34, 150] on span "Corporate order?" at bounding box center [31, 151] width 38 height 5
click at [10, 150] on input "Corporate order?" at bounding box center [7, 151] width 5 height 5
checkbox input "true"
click at [235, 71] on div at bounding box center [271, 73] width 175 height 14
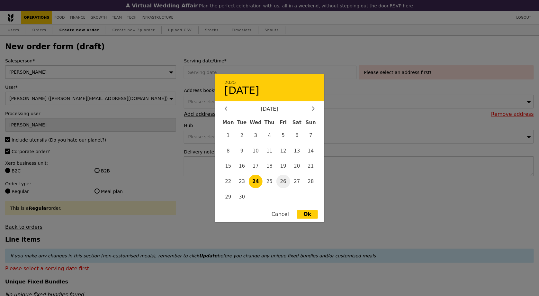
click at [279, 180] on span "26" at bounding box center [283, 182] width 14 height 14
type input "[DATE]"
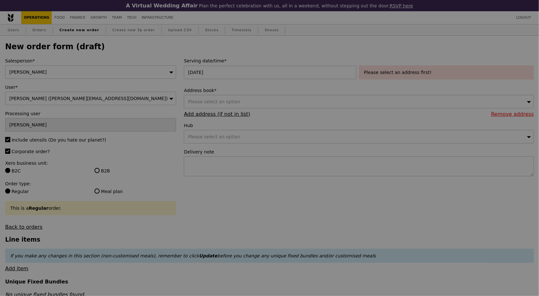
type input "Confirm"
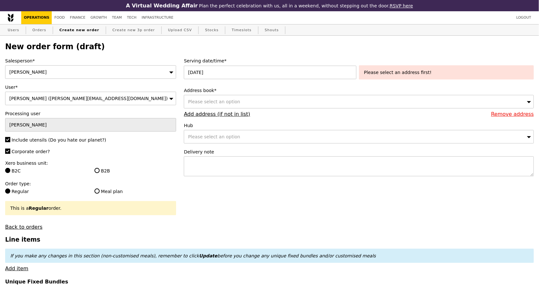
click at [248, 102] on div "Please select an option" at bounding box center [359, 102] width 350 height 14
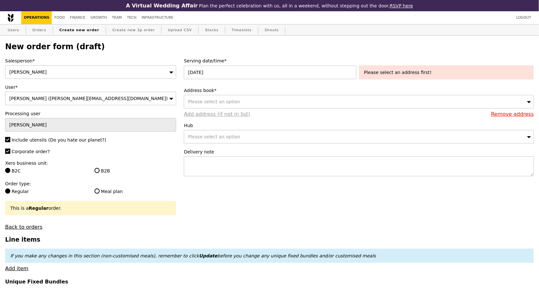
click at [219, 113] on link "Add address (if not in list)" at bounding box center [217, 114] width 66 height 6
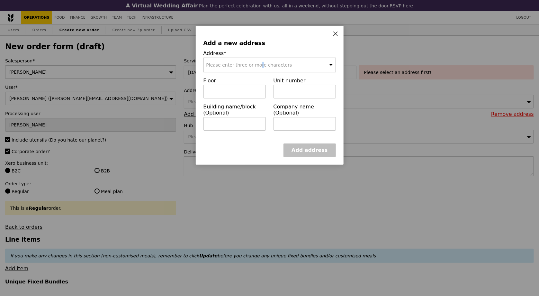
click at [239, 66] on span "Please enter three or more characters" at bounding box center [249, 64] width 86 height 5
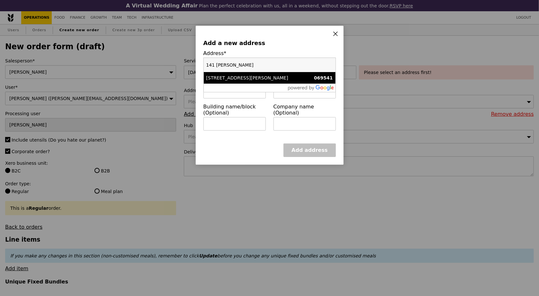
type input "141 [PERSON_NAME]"
click at [246, 77] on div "[STREET_ADDRESS][PERSON_NAME]" at bounding box center [253, 78] width 95 height 6
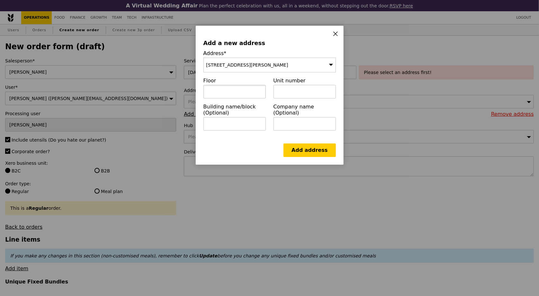
click at [239, 94] on input "text" at bounding box center [234, 92] width 62 height 14
type input "02"
type input "01"
click at [318, 155] on link "Add address" at bounding box center [310, 150] width 52 height 14
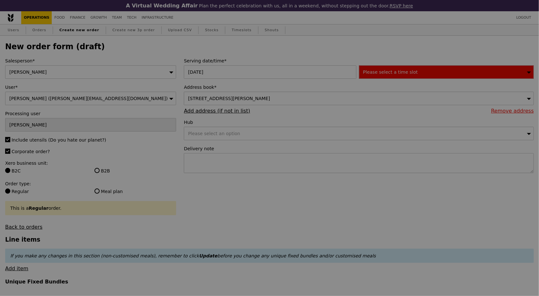
type input "Confirm"
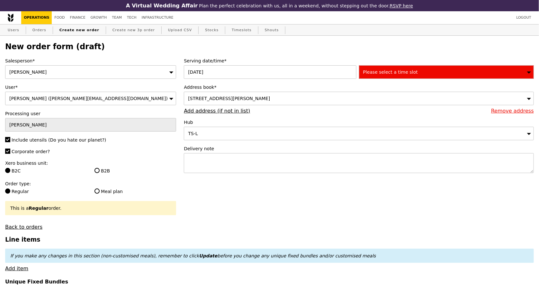
click at [389, 77] on div "Please select a time slot" at bounding box center [446, 72] width 175 height 14
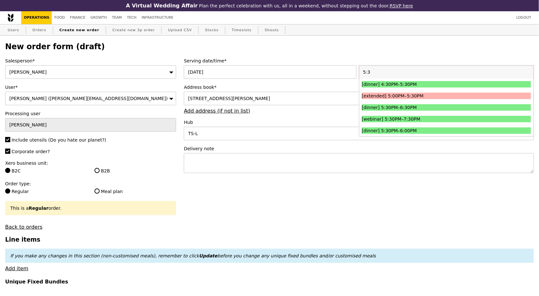
type input "5:30"
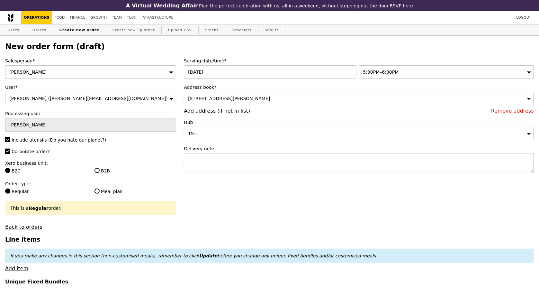
type input "Confirm"
click at [250, 170] on textarea at bounding box center [359, 163] width 350 height 20
paste textarea "alka@podiumsociety.com"
type textarea "alka@podiumsociety.com"
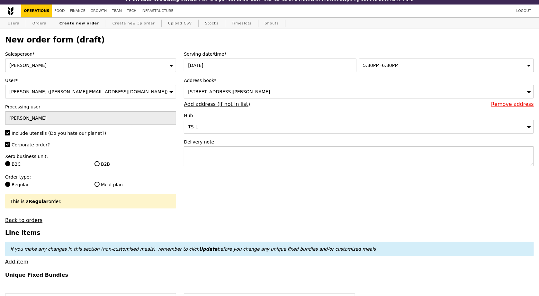
scroll to position [16, 0]
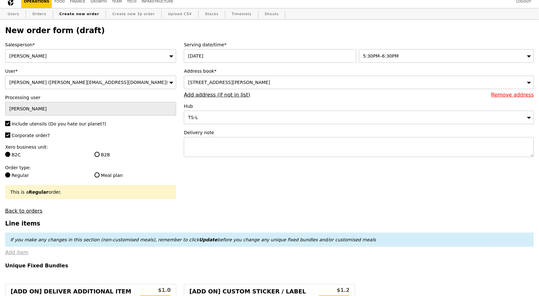
click at [22, 253] on link "Add item" at bounding box center [16, 252] width 23 height 6
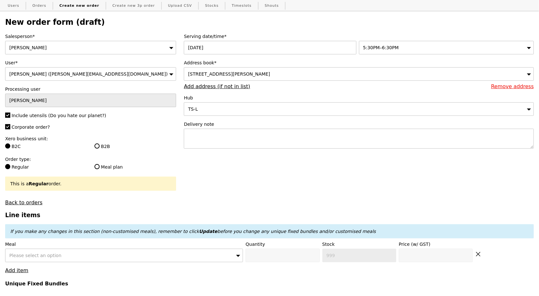
scroll to position [38, 0]
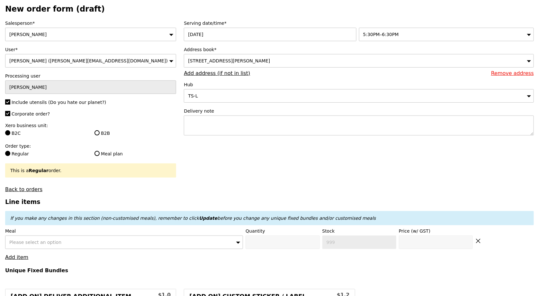
click at [117, 243] on div "Please select an option" at bounding box center [124, 242] width 238 height 14
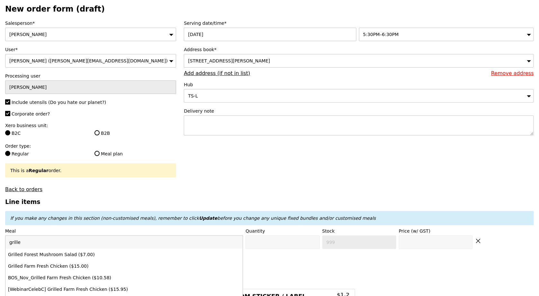
type input "grilled"
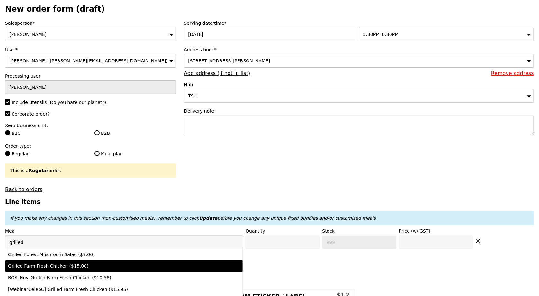
type input "Confirm anyway"
type input "0"
type input "66"
type input "15.0"
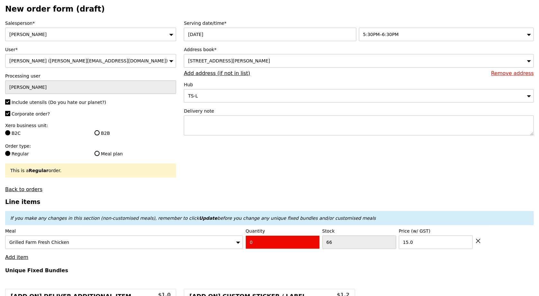
click at [281, 243] on input "0" at bounding box center [283, 242] width 74 height 14
type input "Confirm"
type input "1"
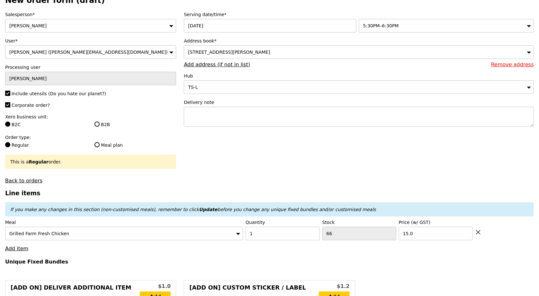
scroll to position [126, 0]
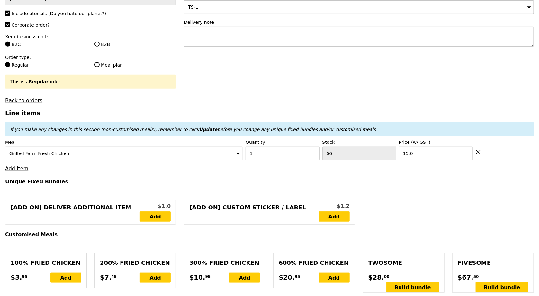
type input "Loading..."
type input "15.00"
type input "1.79"
type input "1.95"
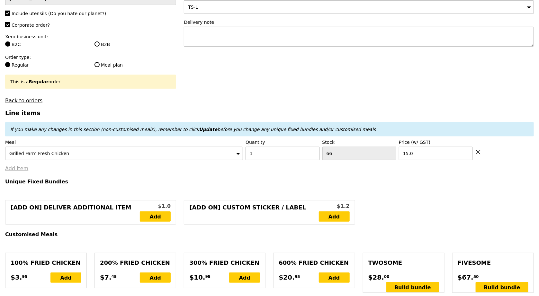
type input "11.33"
type input "12.35"
type input "29.30"
click at [16, 167] on link "Add item" at bounding box center [16, 168] width 23 height 6
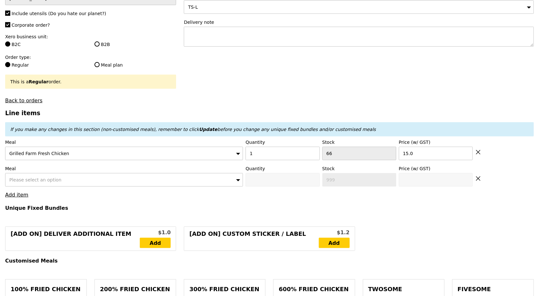
type input "Confirm"
click at [37, 172] on div "Meal Please select an option" at bounding box center [124, 175] width 238 height 21
click at [45, 179] on span "Please select an option" at bounding box center [35, 179] width 52 height 5
type input "m"
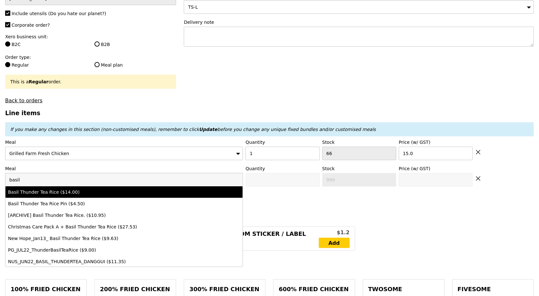
type input "basil"
click at [63, 195] on li "Basil Thunder Tea Rice ($14.00)" at bounding box center [123, 192] width 237 height 12
type input "Confirm anyway"
type input "0"
type input "93"
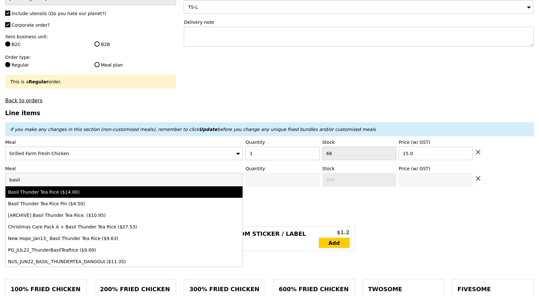
type input "14.0"
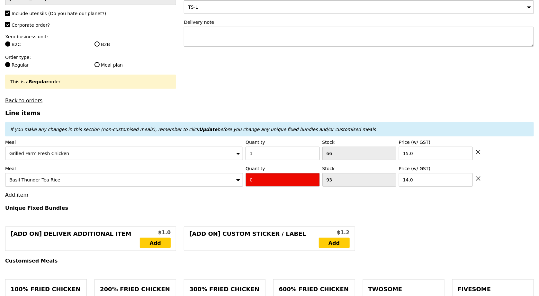
click at [272, 182] on input "0" at bounding box center [283, 180] width 74 height 14
type input "Confirm"
type input "2"
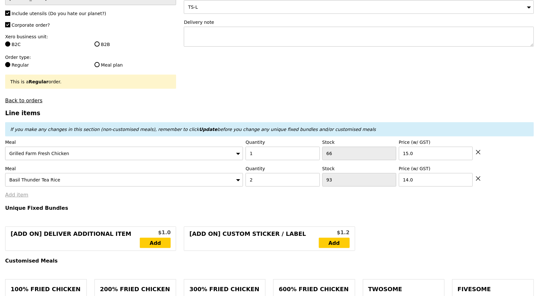
type input "Loading..."
click at [14, 194] on link "Add item" at bounding box center [16, 195] width 23 height 6
type input "43.00"
type input "8.76"
type input "9.55"
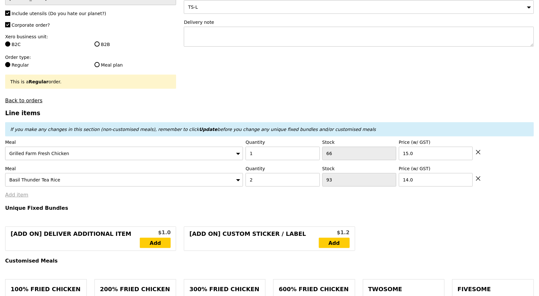
type input "54.50"
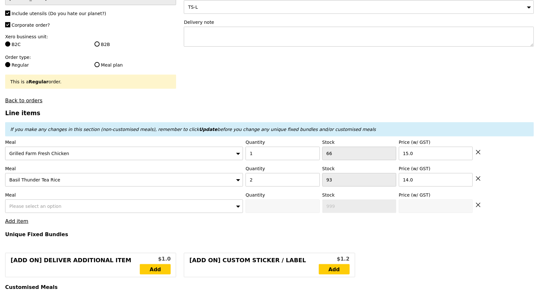
type input "Confirm"
click at [32, 203] on span "Please select an option" at bounding box center [35, 205] width 52 height 5
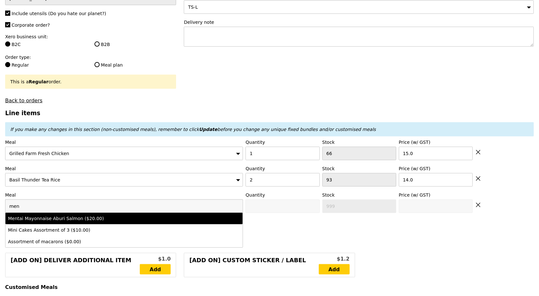
type input "men"
click at [47, 216] on div "Mentai Mayonnaise Aburi Salmon ($20.00)" at bounding box center [95, 218] width 174 height 6
type input "Confirm anyway"
type input "0"
type input "85"
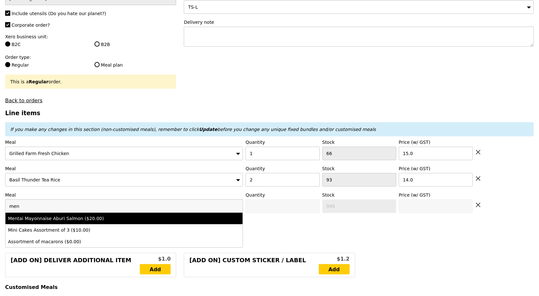
type input "20.0"
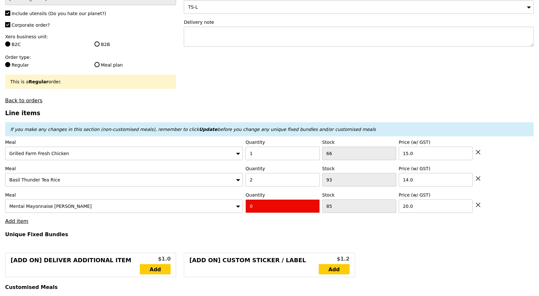
click at [264, 206] on input "0" at bounding box center [283, 206] width 74 height 14
type input "Confirm"
type input "2"
type input "Loading..."
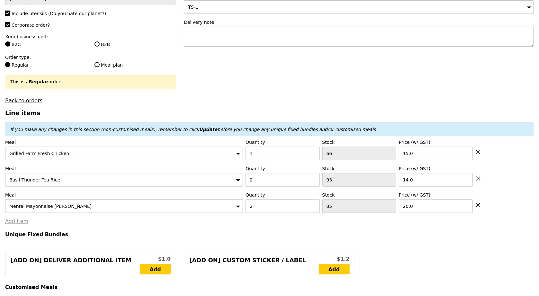
click at [14, 218] on link "Add item" at bounding box center [16, 221] width 23 height 6
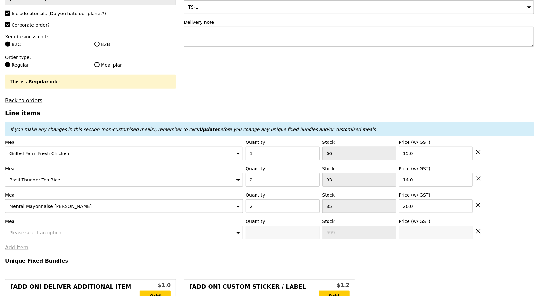
type input "83.00"
type input "5.09"
type input "5.55"
type input "90.50"
type input "Confirm"
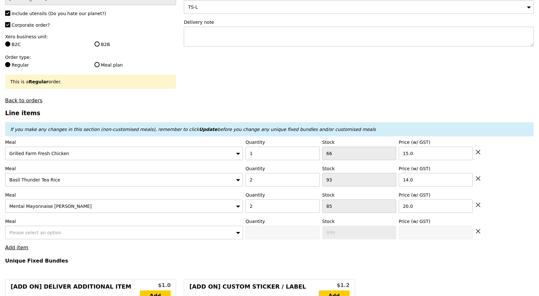
click at [60, 231] on div "Please select an option" at bounding box center [124, 233] width 238 height 14
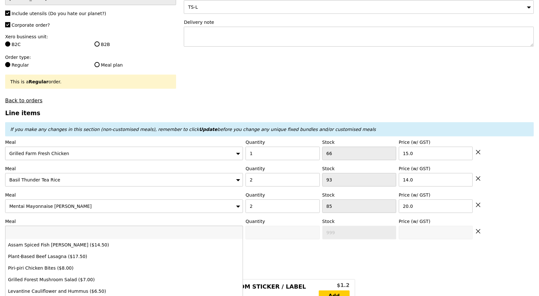
type input "c"
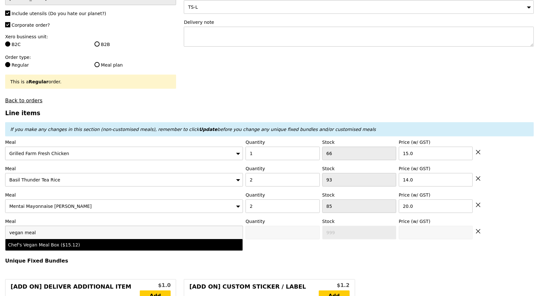
type input "vegan meal"
click at [68, 242] on div "Chef's Vegan Meal Box ($15.12)" at bounding box center [95, 244] width 174 height 6
type input "Confirm anyway"
type input "0"
type input "15.12"
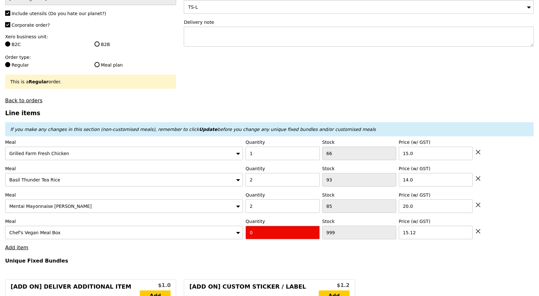
click at [279, 230] on input "0" at bounding box center [283, 233] width 74 height 14
click at [279, 231] on input "0" at bounding box center [283, 233] width 74 height 14
type input "Confirm"
type input "1"
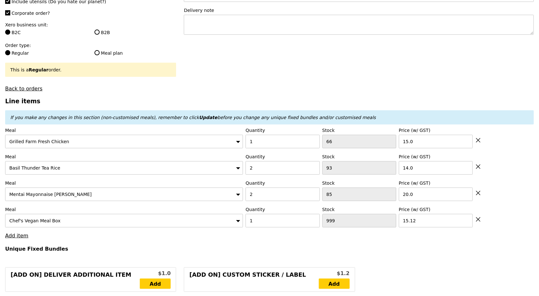
scroll to position [141, 0]
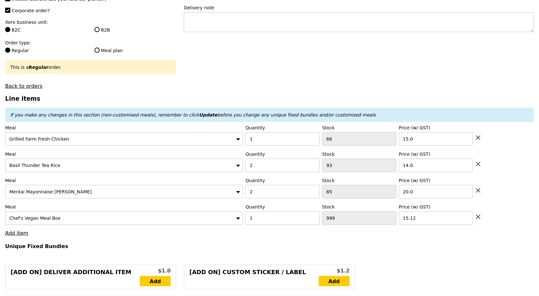
type input "Loading..."
type input "98.12"
type input "3.72"
type input "4.05"
type input "104.12"
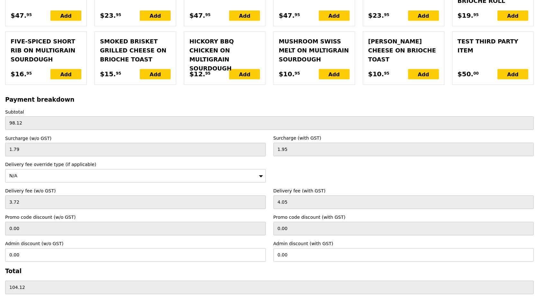
scroll to position [1540, 0]
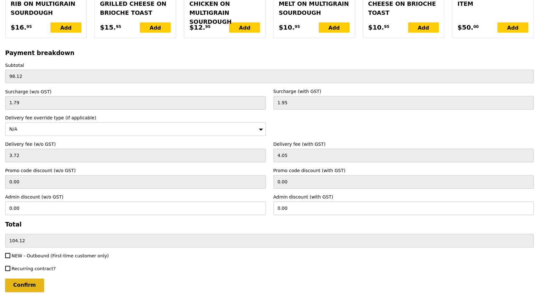
click at [18, 278] on input "Confirm" at bounding box center [24, 285] width 39 height 14
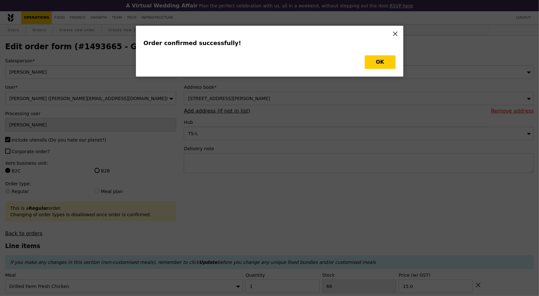
type input "Loading..."
checkbox input "false"
type input "1000"
type input "15.12"
type input "85"
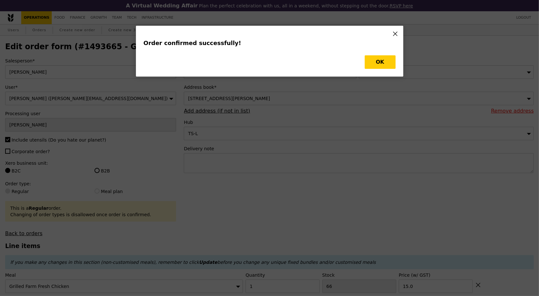
type input "20.00"
type input "93"
type input "14.00"
type input "66"
type input "15.00"
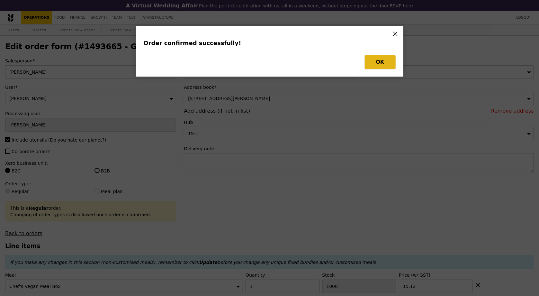
click at [373, 63] on button "OK" at bounding box center [380, 62] width 31 height 14
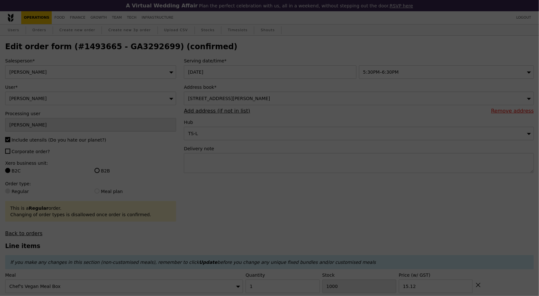
type input "83"
type input "91"
type input "65"
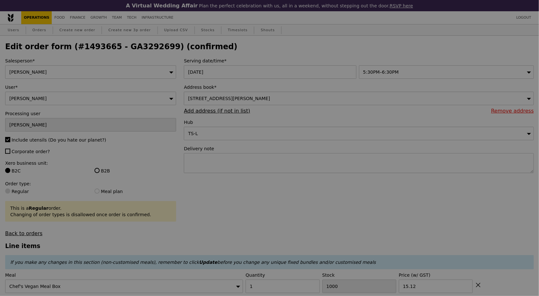
type input "Update"
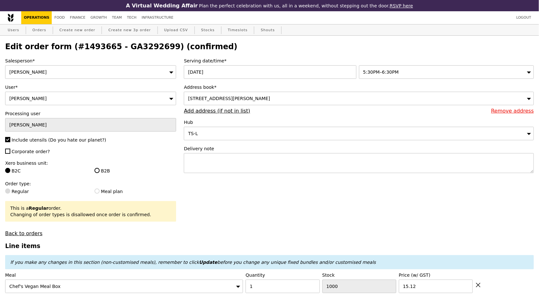
click at [125, 44] on h2 "Edit order form (#1493665 - GA3292699) (confirmed)" at bounding box center [269, 46] width 529 height 9
copy h2 "GA3292699"
click at [43, 32] on link "Orders" at bounding box center [39, 30] width 19 height 12
select select "100"
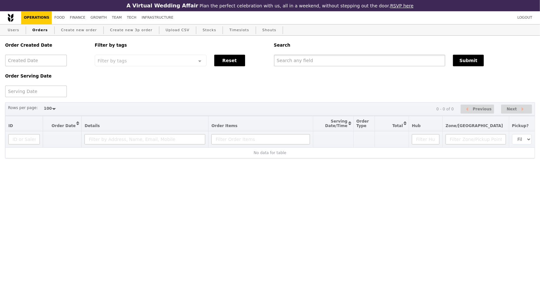
click at [319, 63] on input "text" at bounding box center [360, 61] width 172 height 12
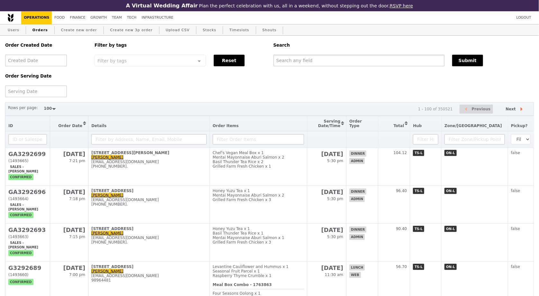
paste input "GA3292699"
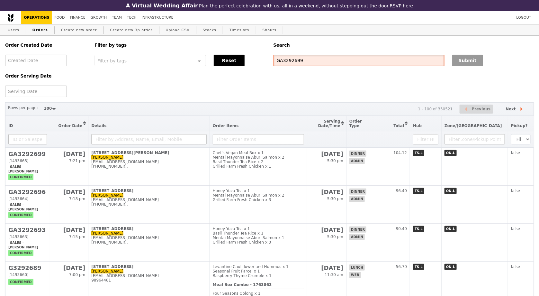
type input "GA3292699"
click at [459, 63] on button "Submit" at bounding box center [467, 61] width 31 height 12
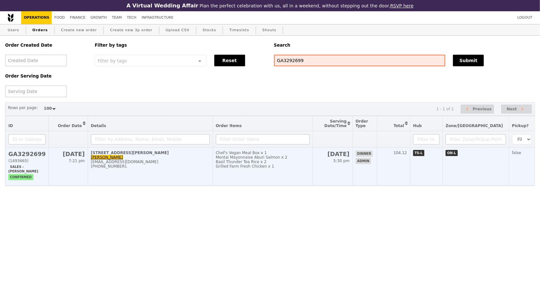
click at [302, 179] on td "Chef's Vegan Meal Box x 1 Mentai Mayonnaise Aburi Salmon x 2 Basil Thunder Tea …" at bounding box center [263, 167] width 100 height 38
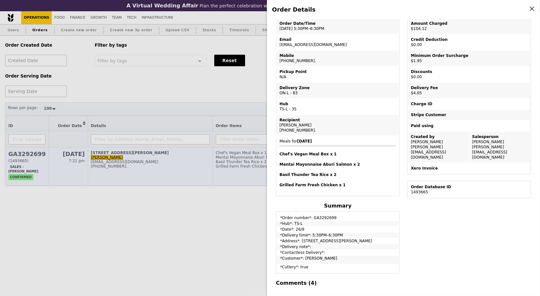
scroll to position [49, 0]
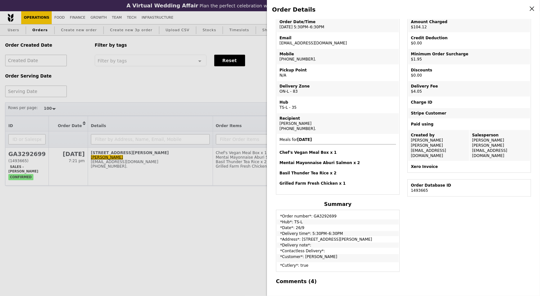
click at [439, 221] on div "Edit order Changelog Cancel Order ID GA3292699 – View receipt Order Date/Time 2…" at bounding box center [403, 152] width 263 height 266
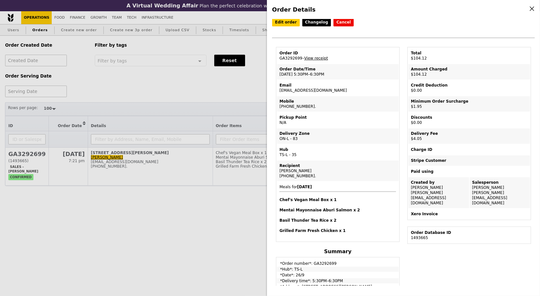
scroll to position [0, 0]
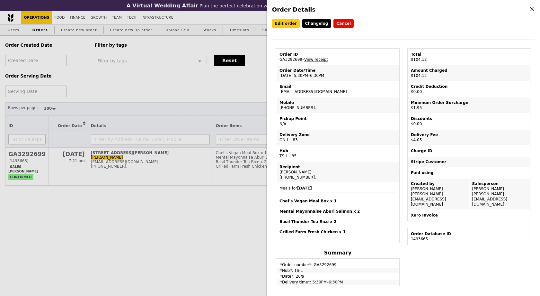
click at [318, 58] on link "View receipt" at bounding box center [316, 59] width 24 height 5
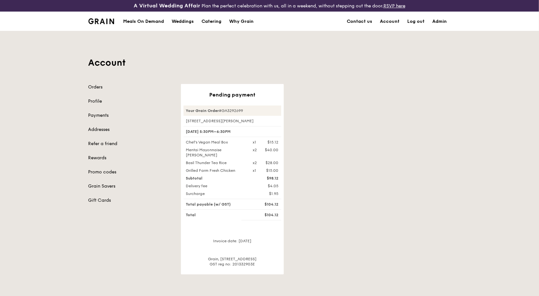
click at [315, 165] on div "Pending payment Your Grain Order #GA3292699 [STREET_ADDRESS][PERSON_NAME] [DATE…" at bounding box center [316, 179] width 278 height 190
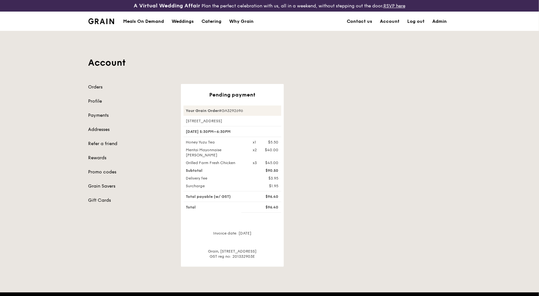
click at [327, 158] on div "Pending payment Your Grain Order #GA3292696 [STREET_ADDRESS] [DATE] 5:30PM–6:30…" at bounding box center [316, 175] width 278 height 183
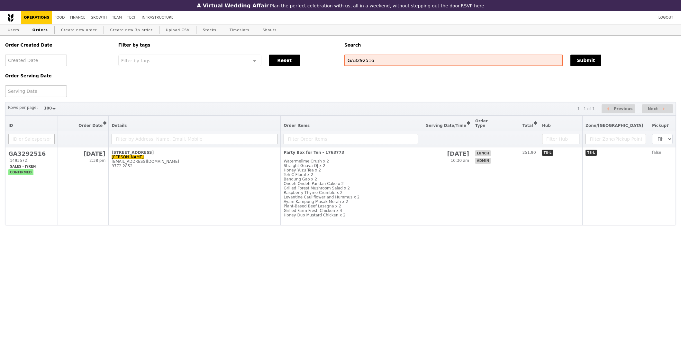
select select "100"
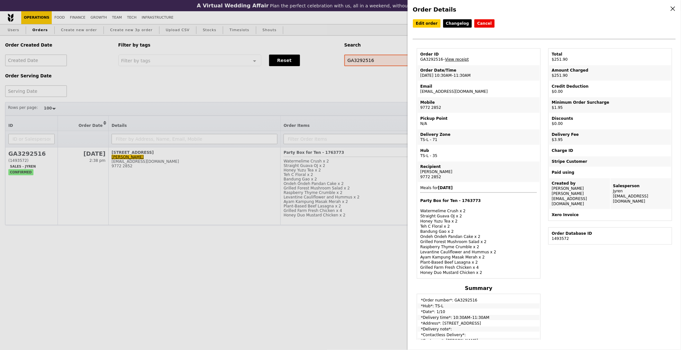
click at [451, 88] on td "Email accenture@sg.issworld.com" at bounding box center [479, 88] width 122 height 15
copy td "[EMAIL_ADDRESS][DOMAIN_NAME]"
click at [140, 81] on div "Order Details Edit order Changelog Cancel Order ID GA3292516 – View receipt Ord…" at bounding box center [340, 175] width 681 height 350
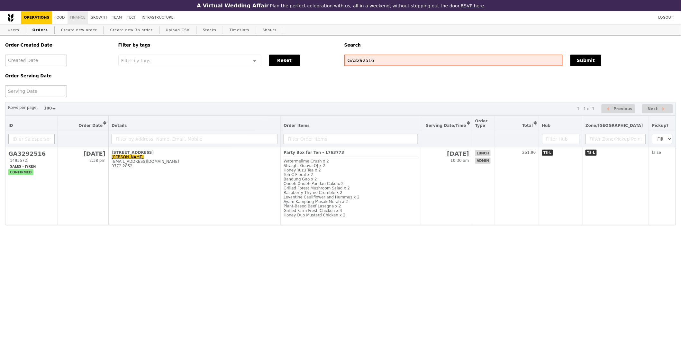
click at [81, 17] on link "Finance" at bounding box center [78, 17] width 21 height 13
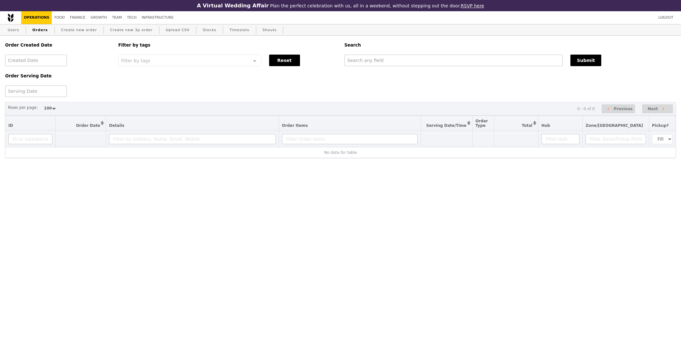
select select "100"
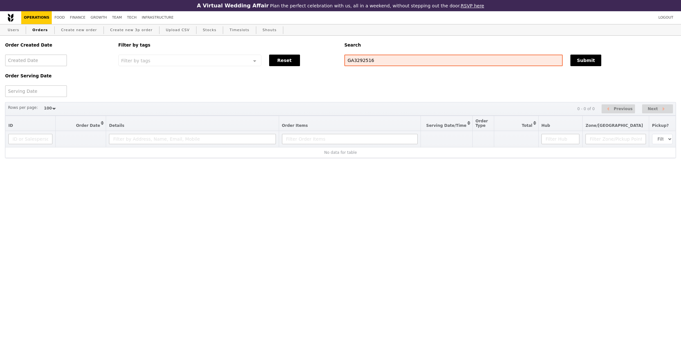
select select "100"
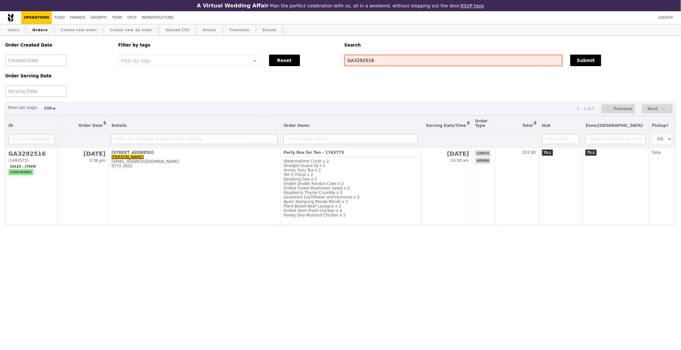
click at [444, 151] on h2 "[DATE]" at bounding box center [446, 153] width 45 height 7
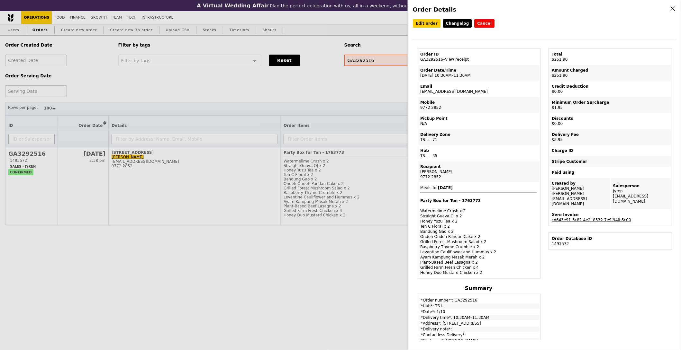
click at [621, 212] on td "Xero Invoice cd643e91-3c82-4e2f-8532-7e9f94fb5c00" at bounding box center [610, 217] width 122 height 15
click at [622, 218] on link "cd643e91-3c82-4e2f-8532-7e9f94fb5c00" at bounding box center [591, 220] width 79 height 5
